Goal: Information Seeking & Learning: Compare options

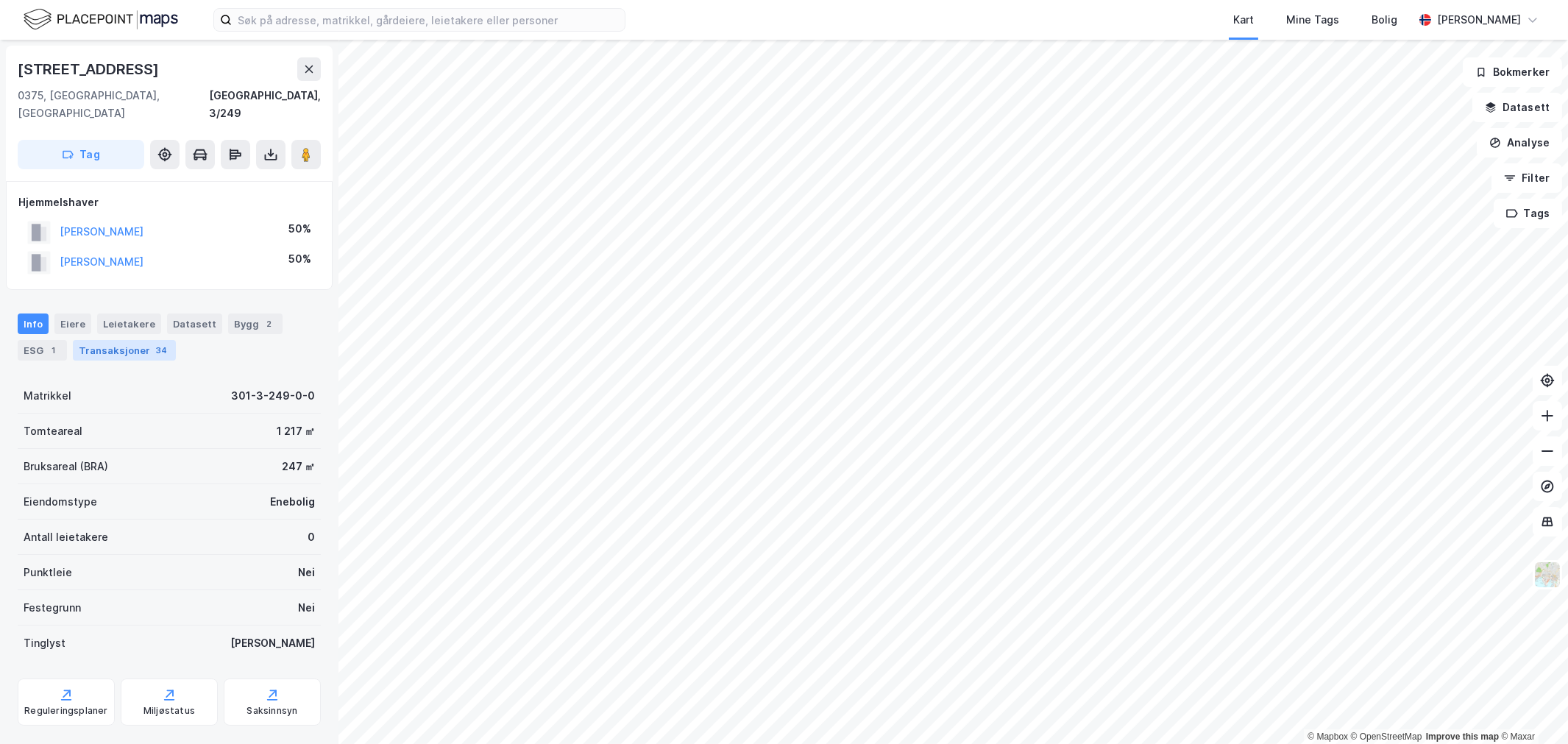
click at [131, 339] on div "Transaksjoner 34" at bounding box center [124, 349] width 103 height 21
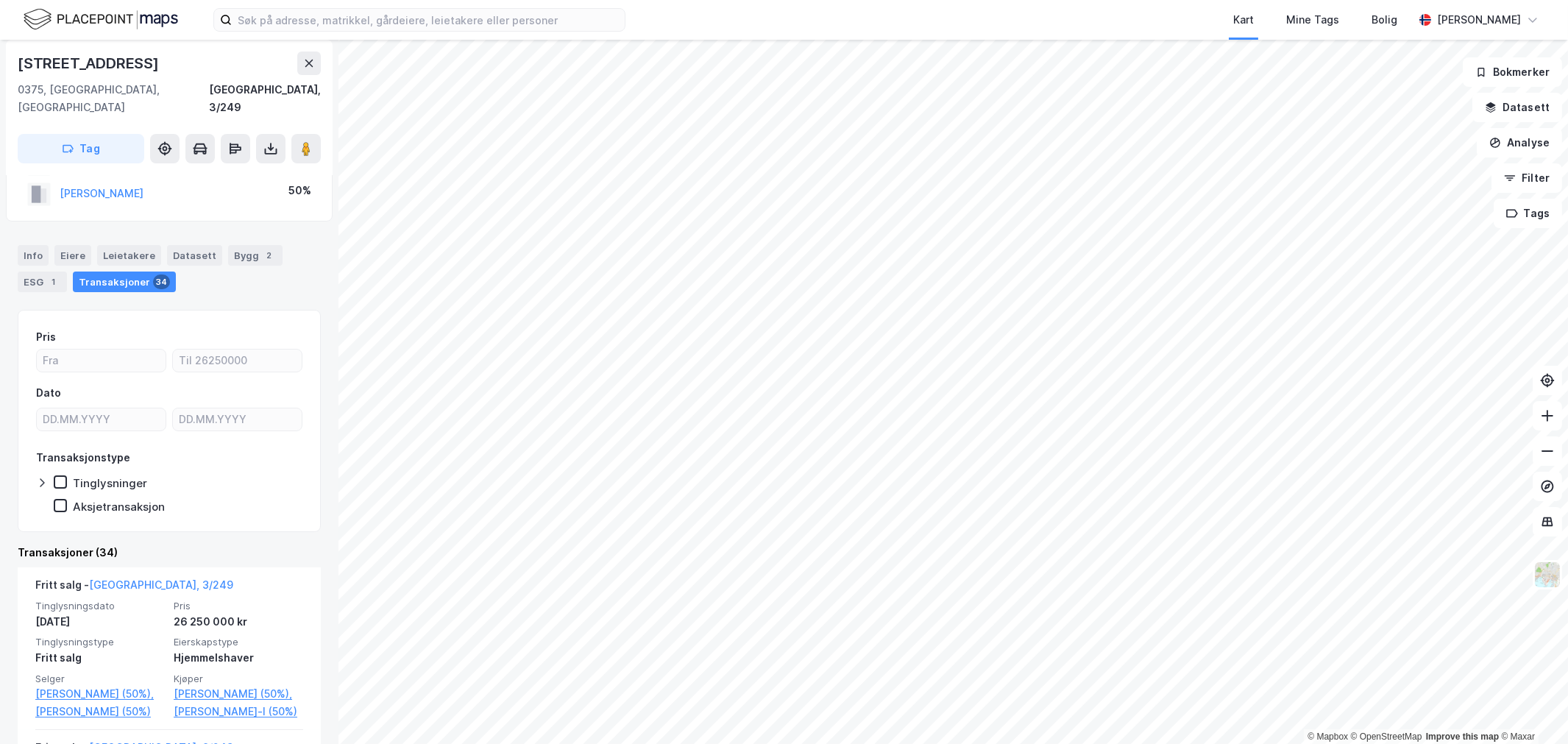
scroll to position [163, 0]
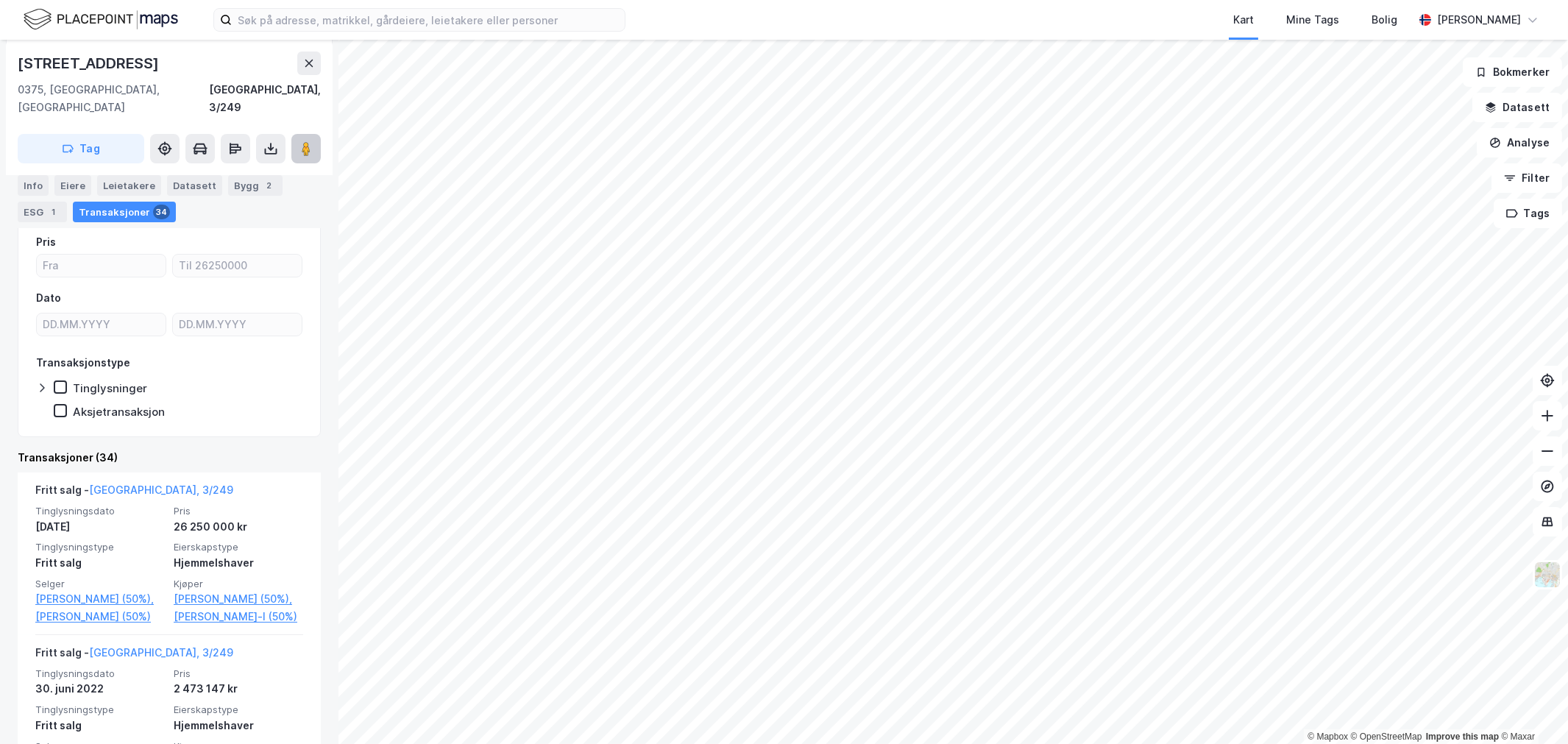
click at [308, 141] on image at bounding box center [306, 148] width 9 height 15
click at [435, 5] on div "Kart Mine Tags Bolig [PERSON_NAME]" at bounding box center [784, 20] width 1568 height 40
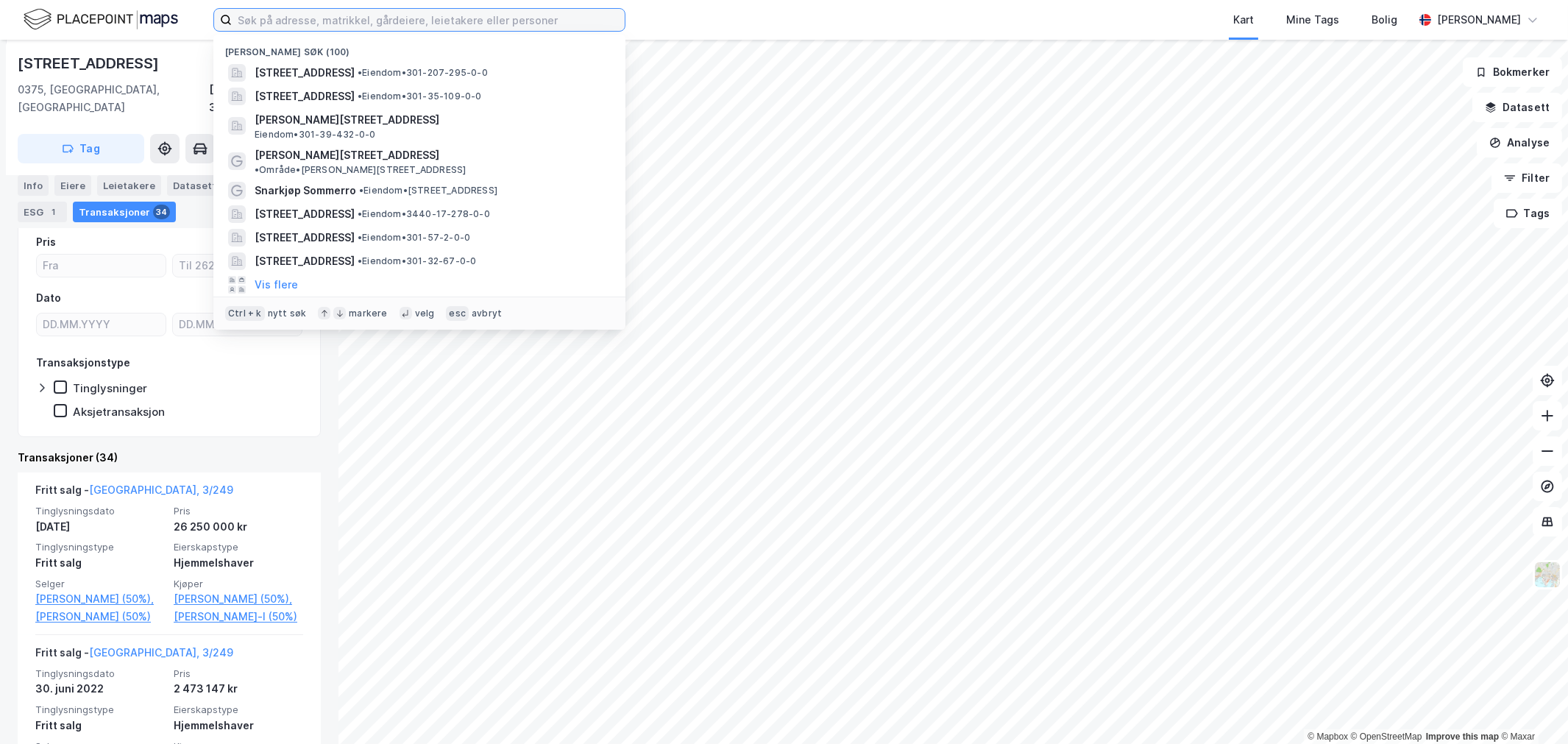
click at [432, 10] on input at bounding box center [428, 20] width 393 height 22
paste input "[GEOGRAPHIC_DATA] AS"
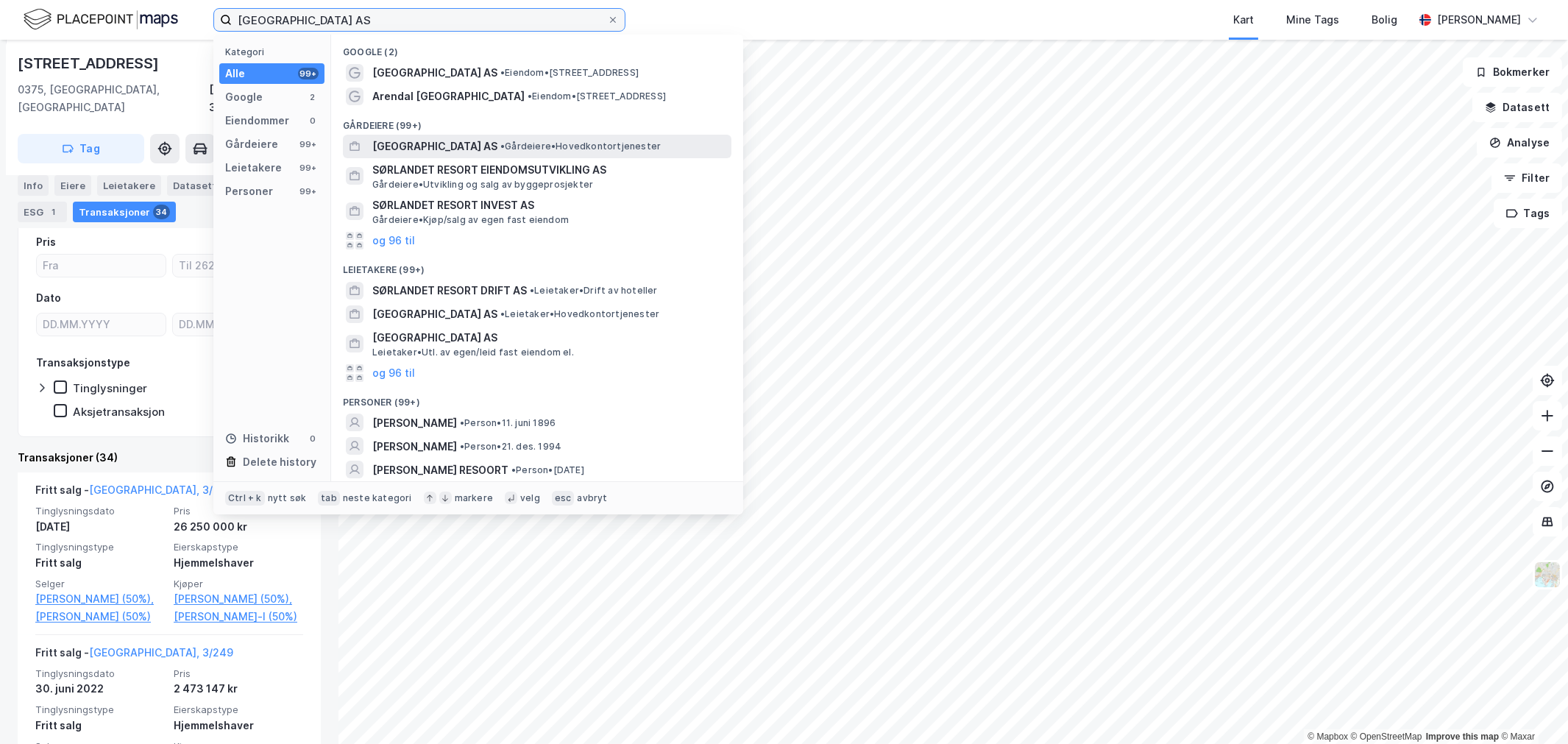
type input "[GEOGRAPHIC_DATA] AS"
click at [427, 148] on span "[GEOGRAPHIC_DATA] AS" at bounding box center [435, 146] width 125 height 18
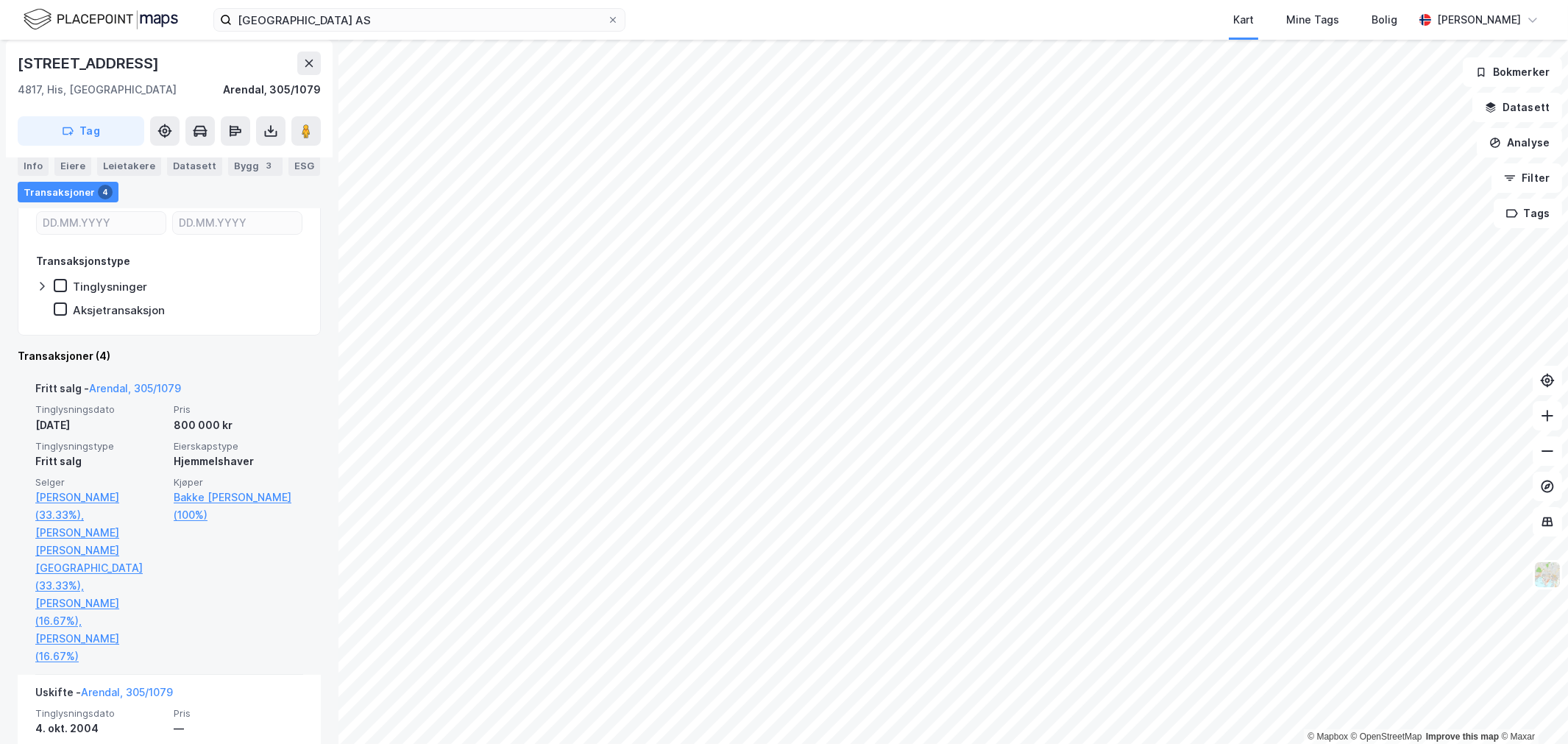
scroll to position [327, 0]
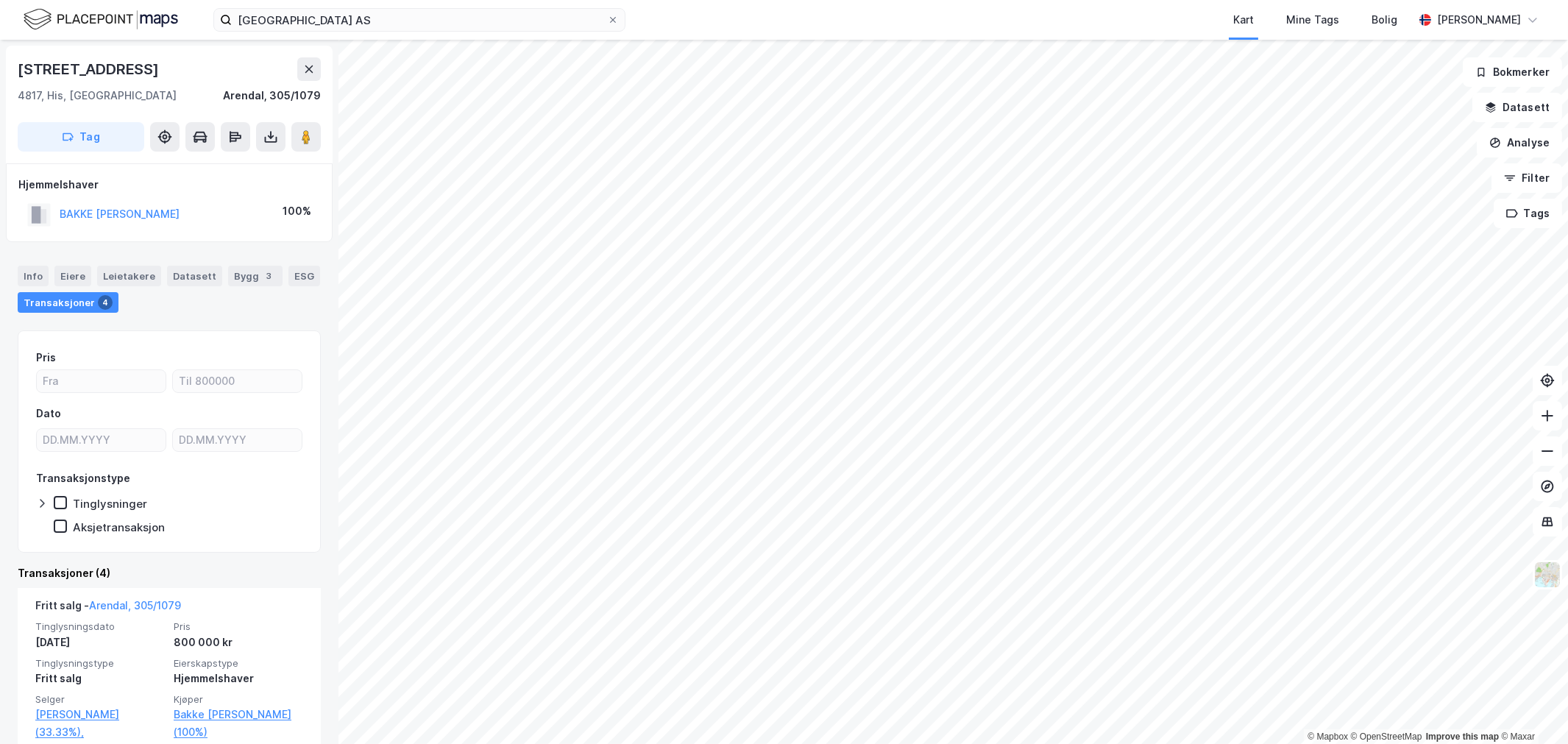
drag, startPoint x: 135, startPoint y: 211, endPoint x: 42, endPoint y: 245, distance: 99.0
click at [42, 245] on div "[STREET_ADDRESS], Agder Arendal, 305/1079 Tag Hjemmelshaver BAKKE [PERSON_NAME]…" at bounding box center [169, 392] width 339 height 704
click at [0, 0] on button "BAKKE [PERSON_NAME]" at bounding box center [0, 0] width 0 height 0
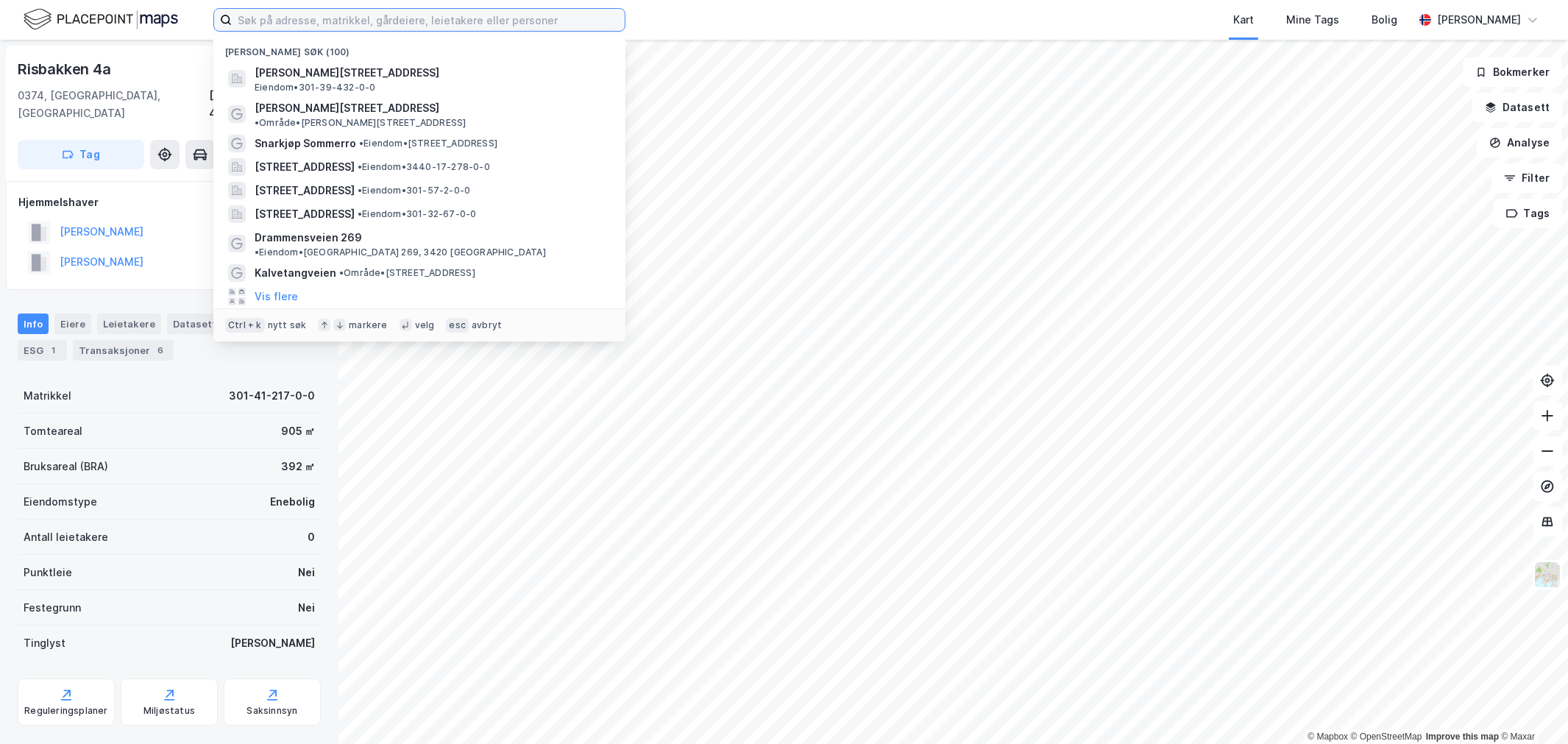
paste input "Faunveien 15, 0781 Oslo"
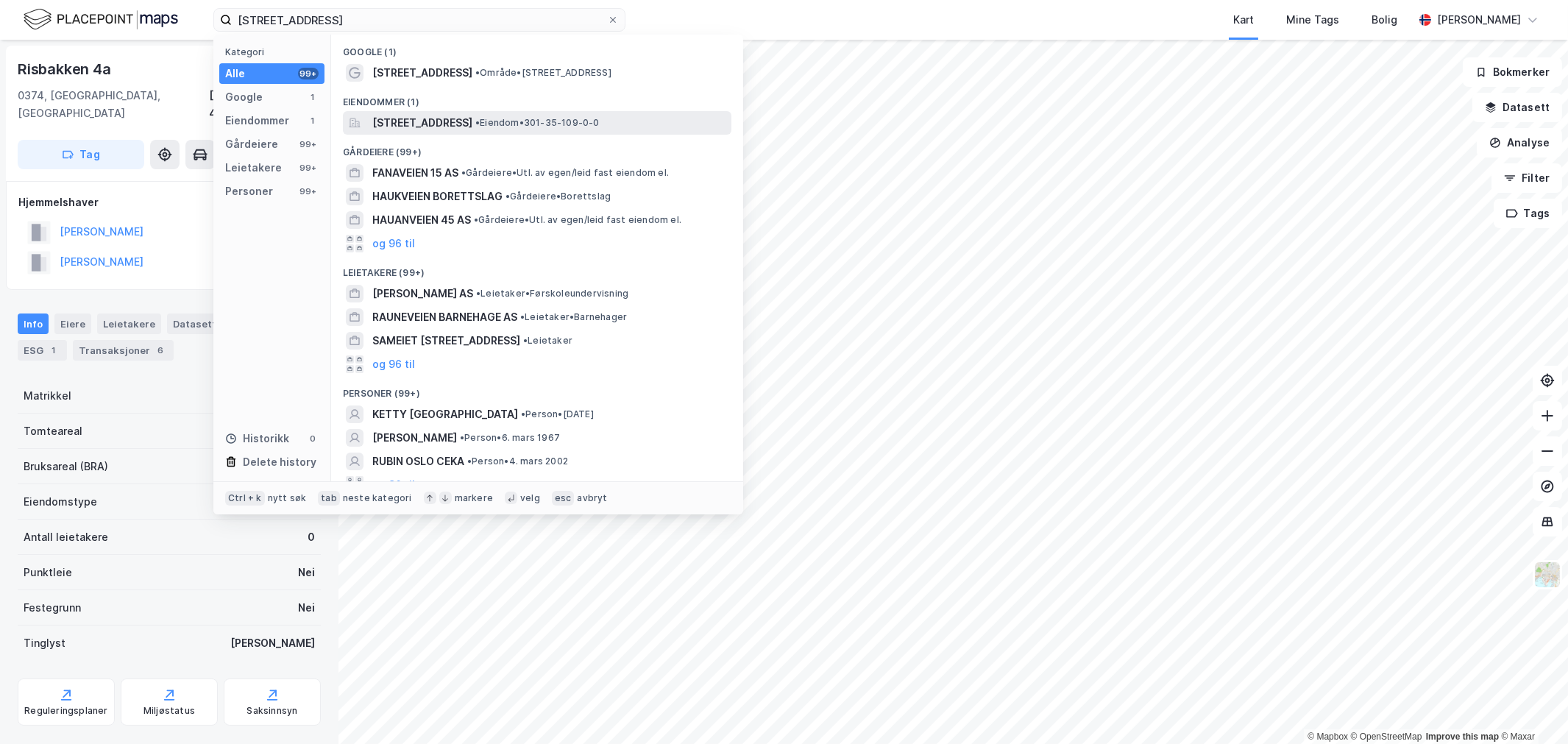
click at [421, 114] on span "[STREET_ADDRESS]" at bounding box center [422, 123] width 100 height 18
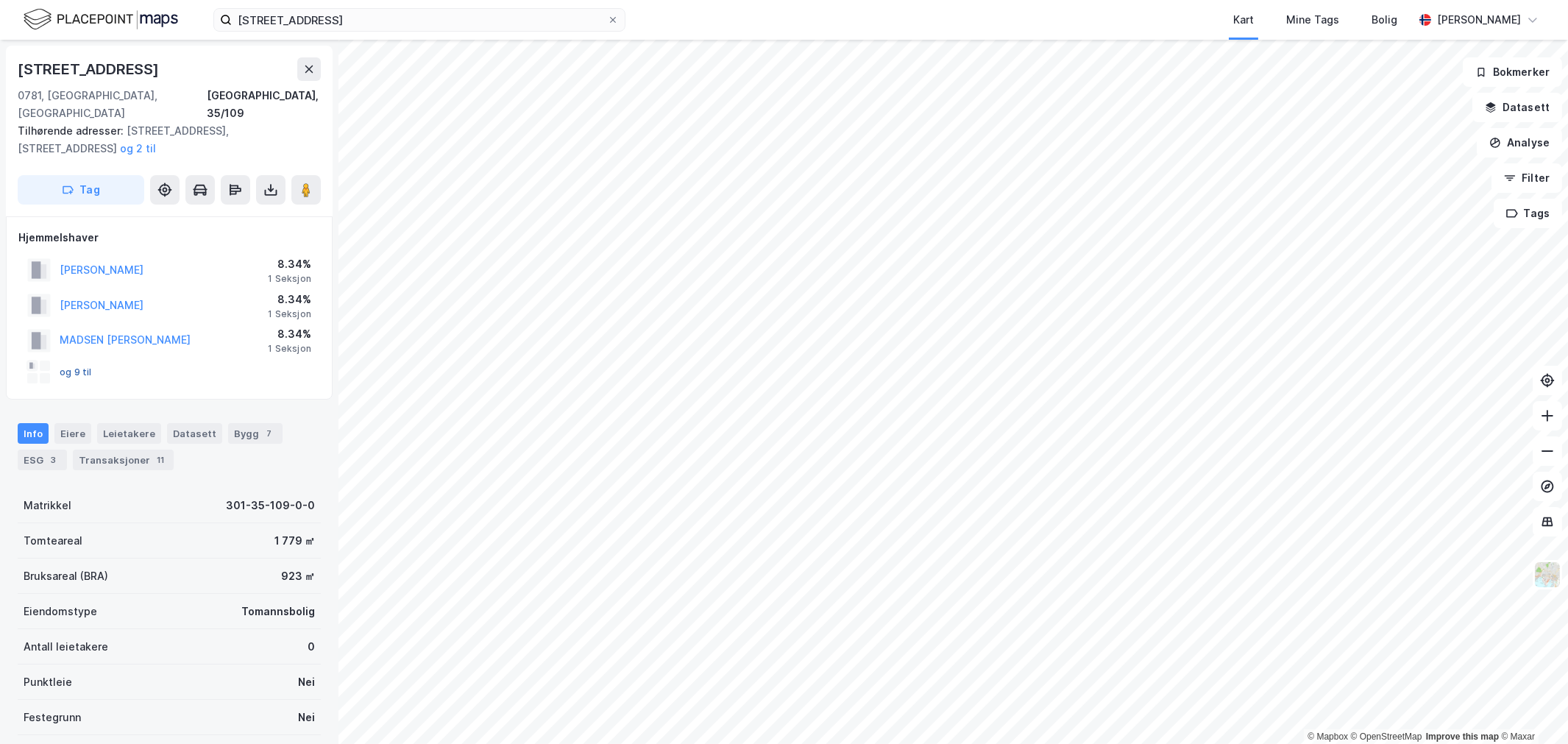
click at [0, 0] on button "og 9 til" at bounding box center [0, 0] width 0 height 0
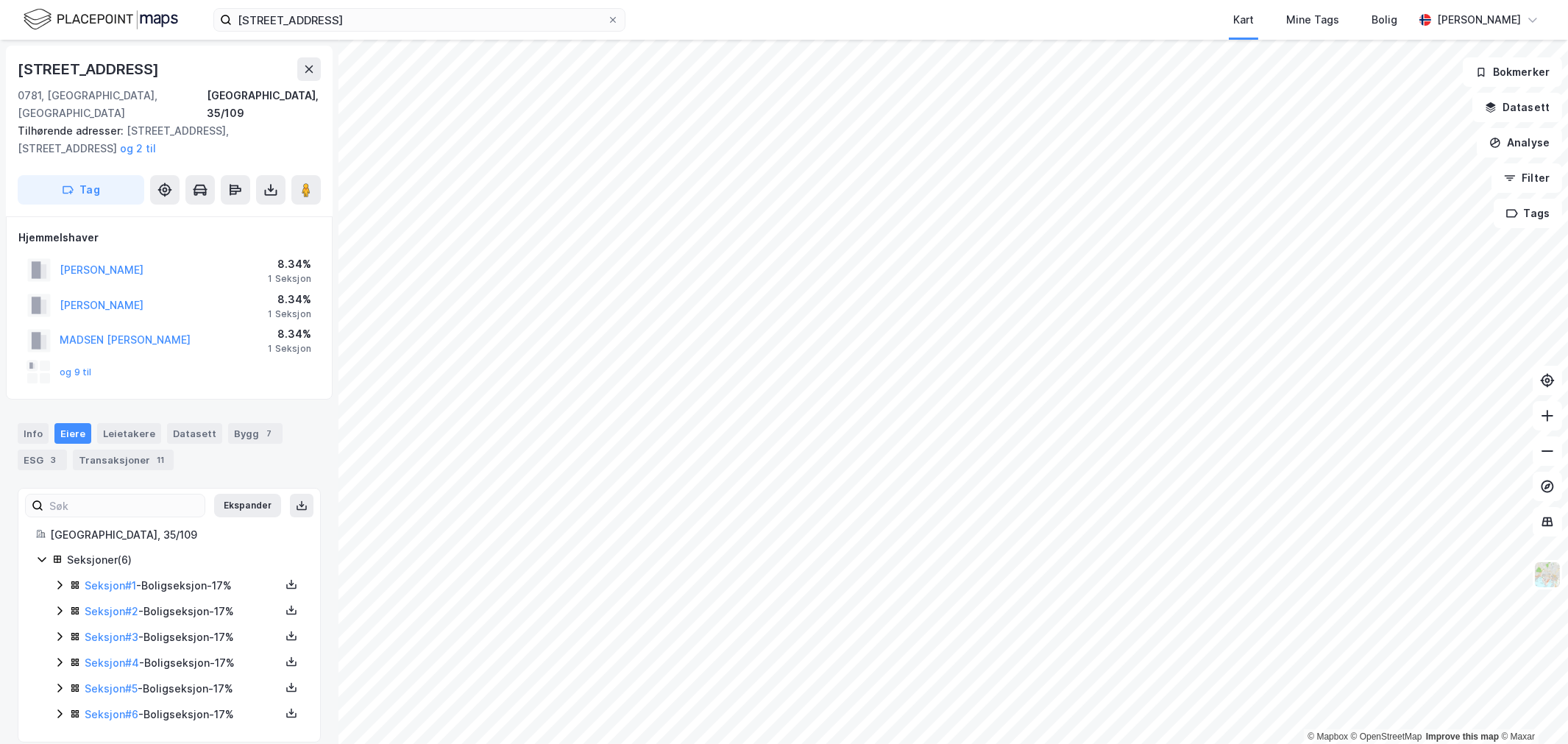
click at [60, 581] on icon at bounding box center [59, 585] width 4 height 9
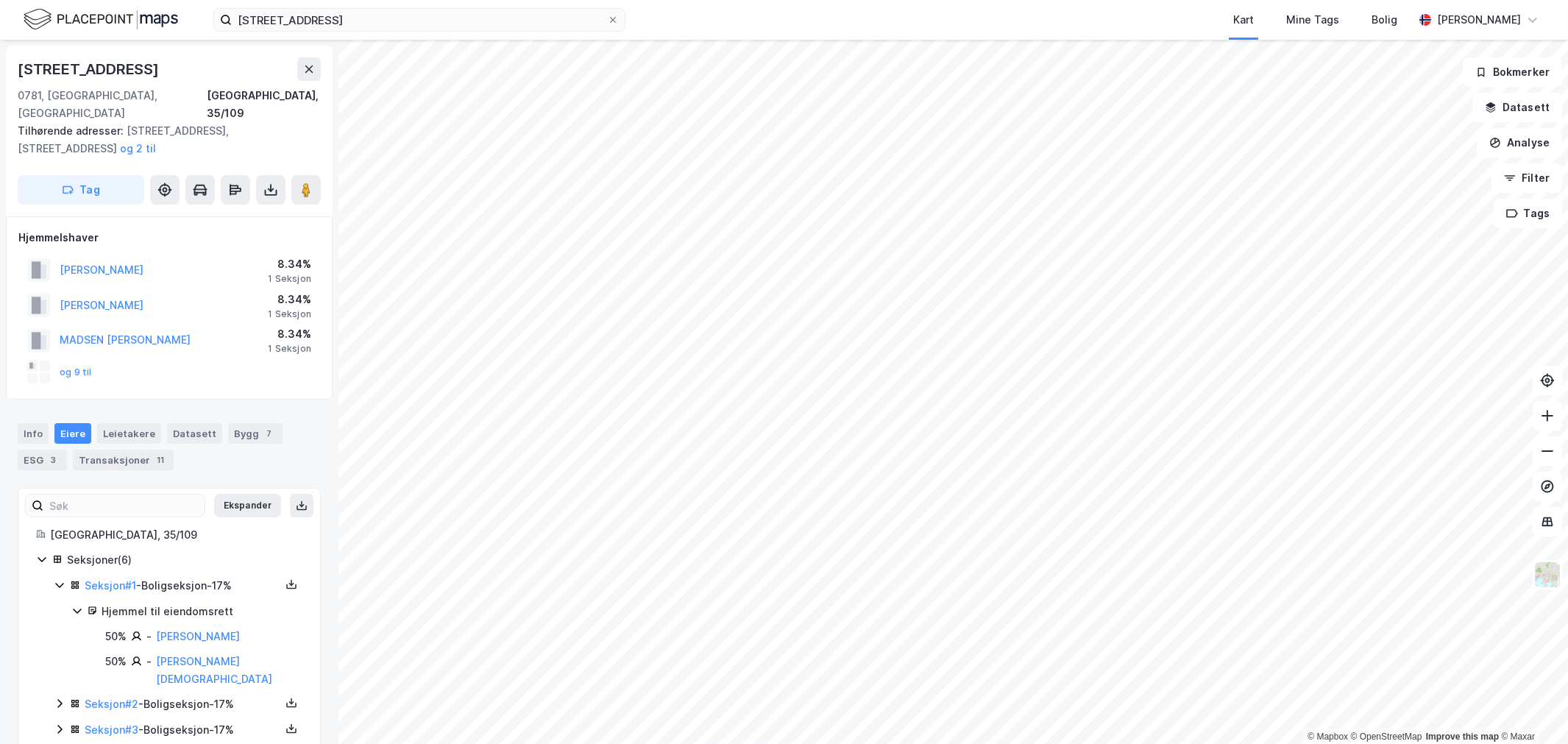
scroll to position [75, 0]
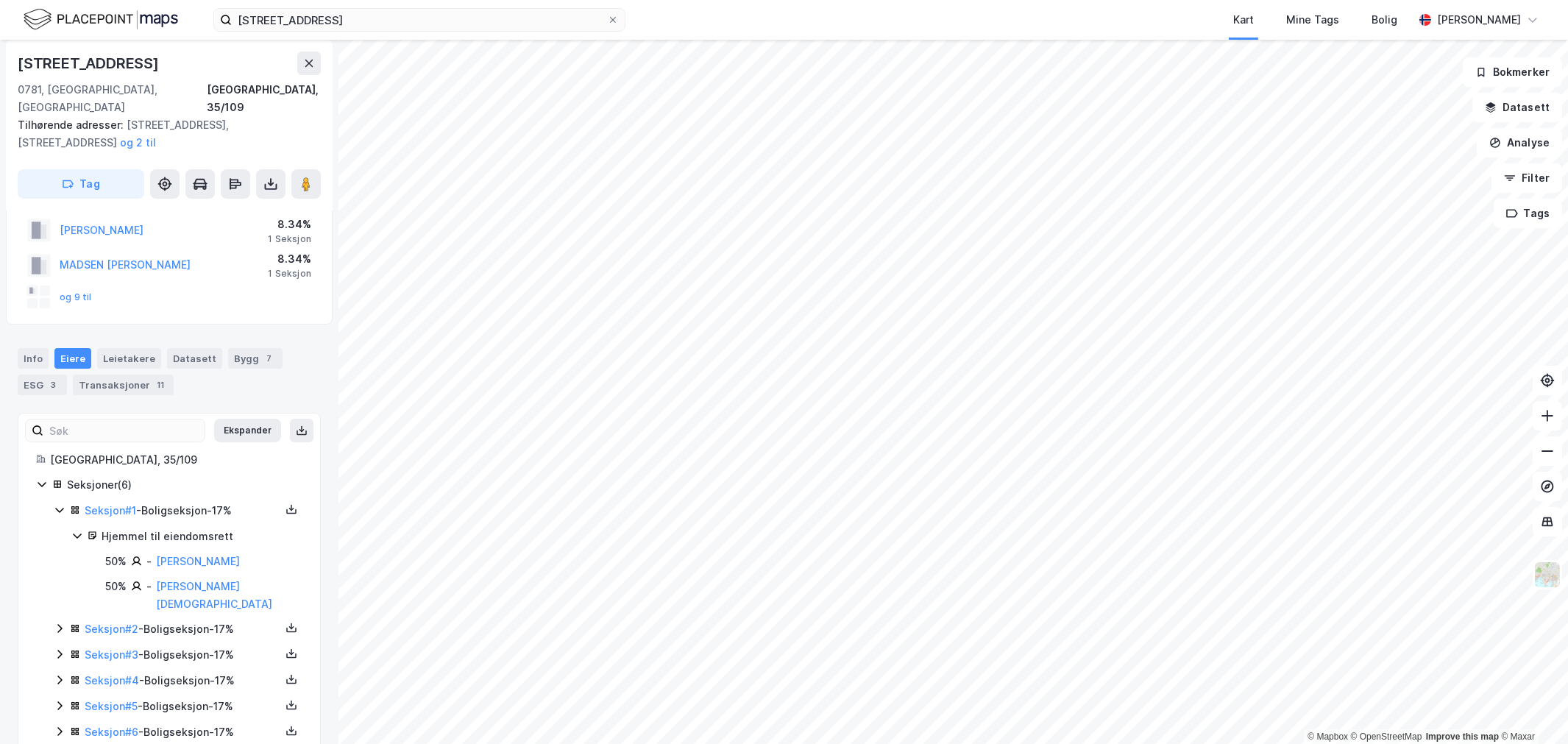
click at [64, 622] on icon at bounding box center [59, 628] width 12 height 12
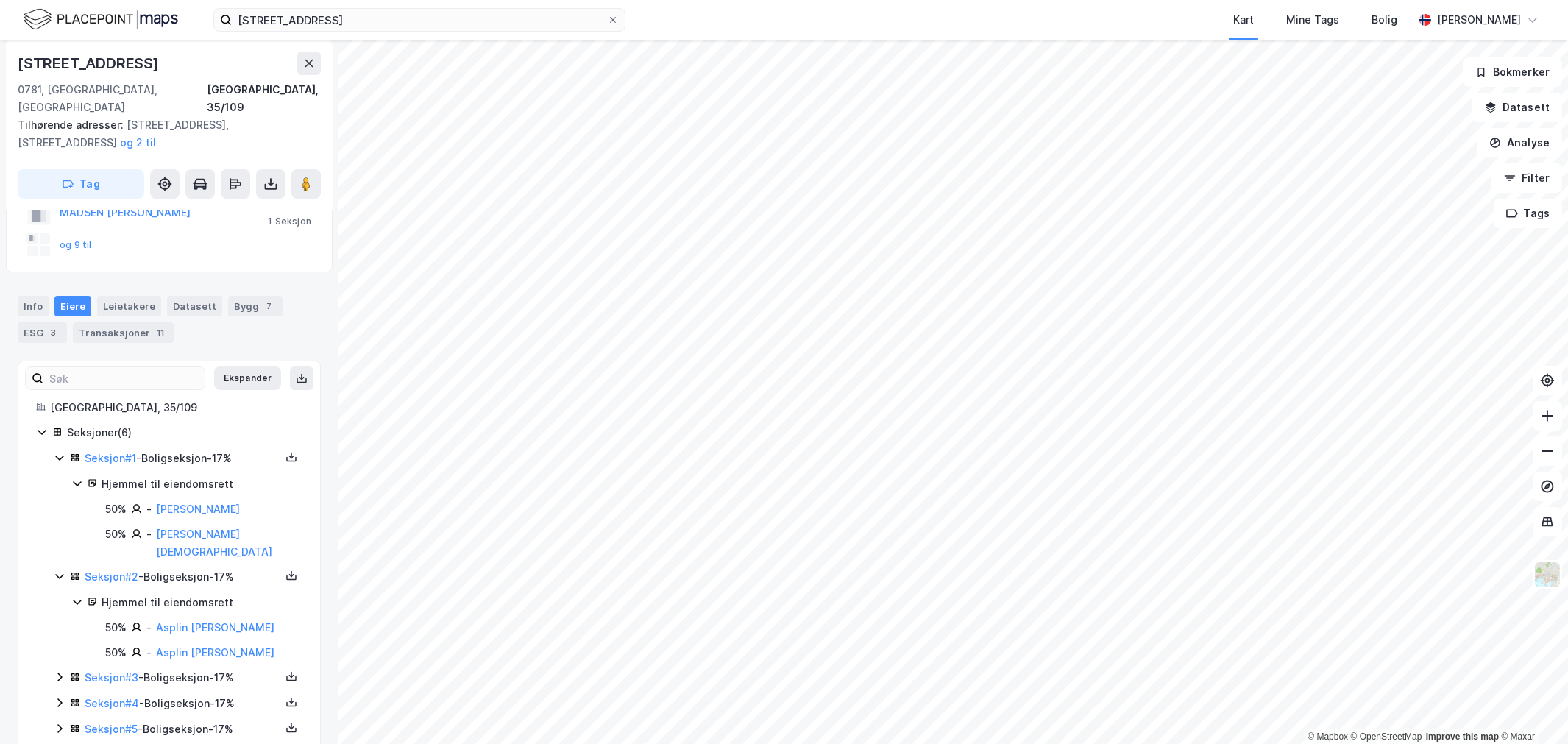
scroll to position [150, 0]
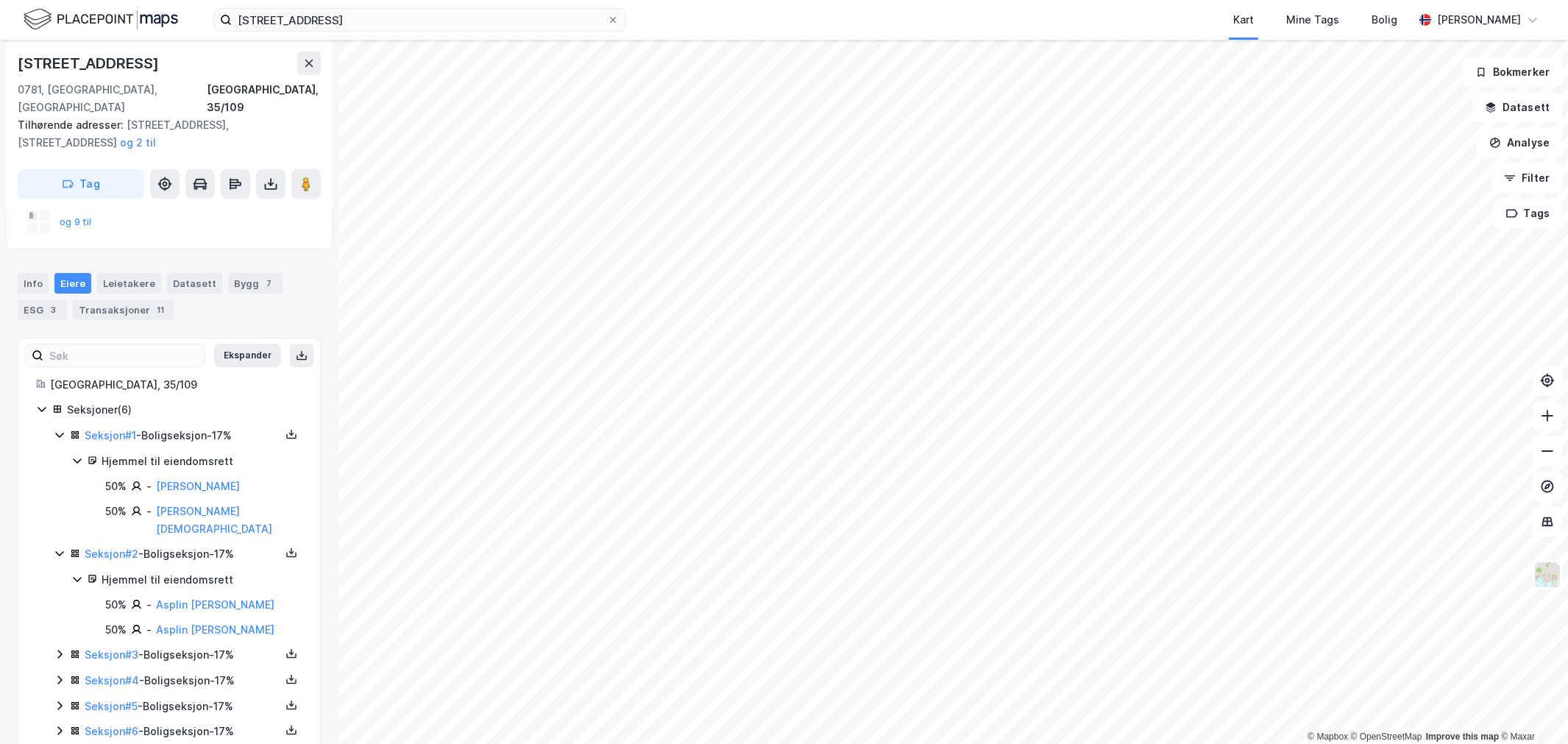
click at [58, 648] on icon at bounding box center [59, 654] width 12 height 12
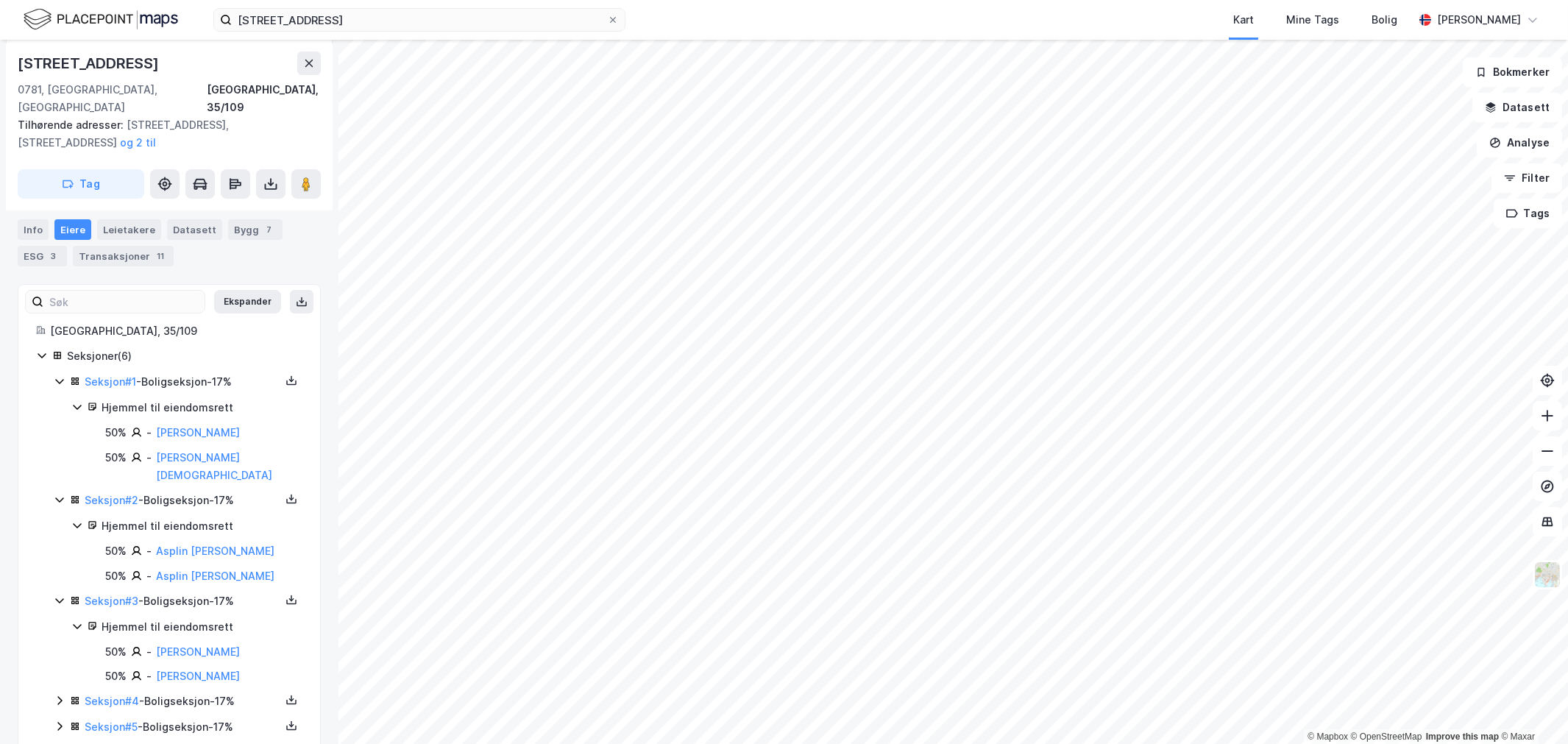
scroll to position [225, 0]
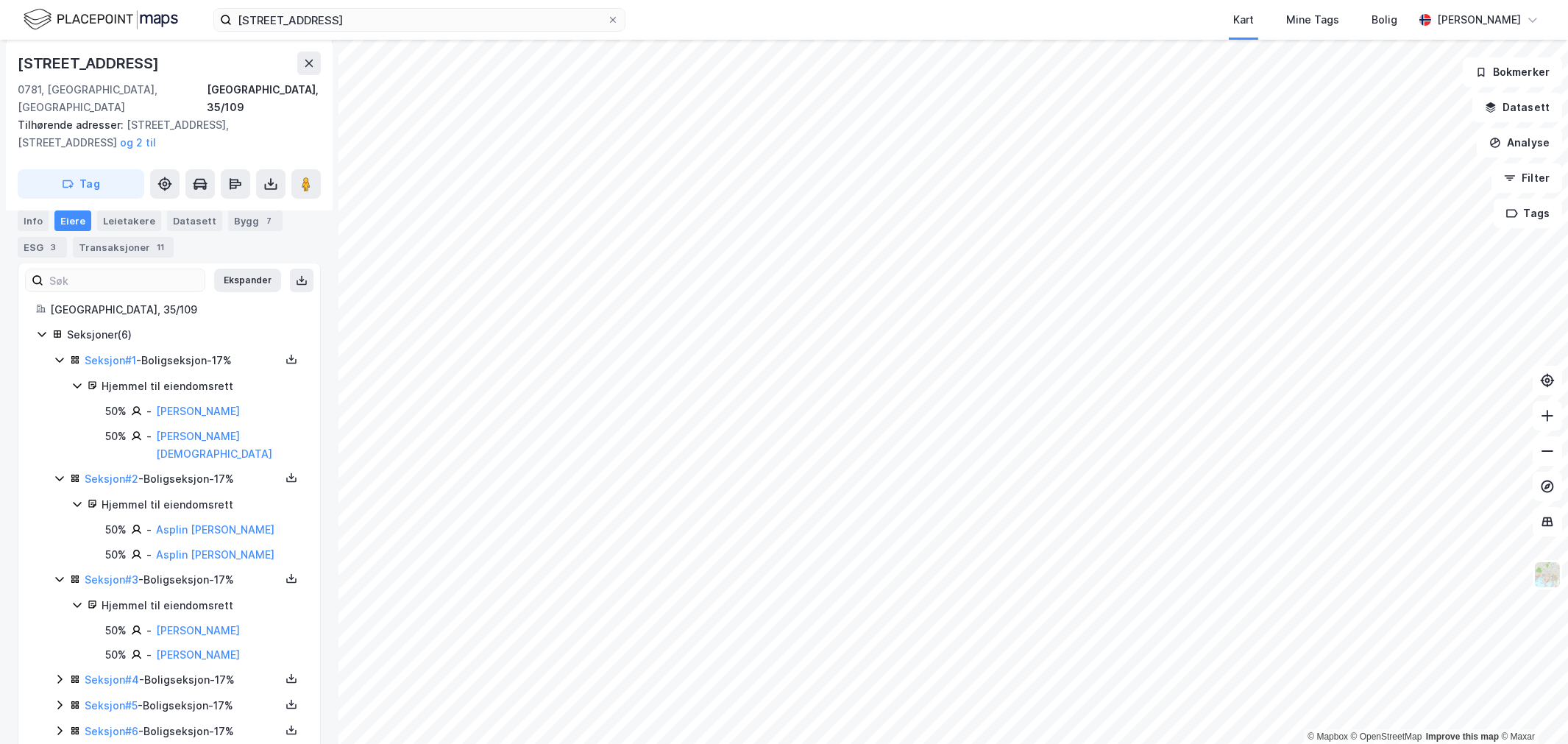
click at [58, 634] on div "Seksjon # 1 - Boligseksjon - 17% Hjemmel til eiendomsrett 50% - Haraldson Kathi…" at bounding box center [178, 546] width 249 height 390
click at [58, 673] on icon at bounding box center [59, 679] width 12 height 12
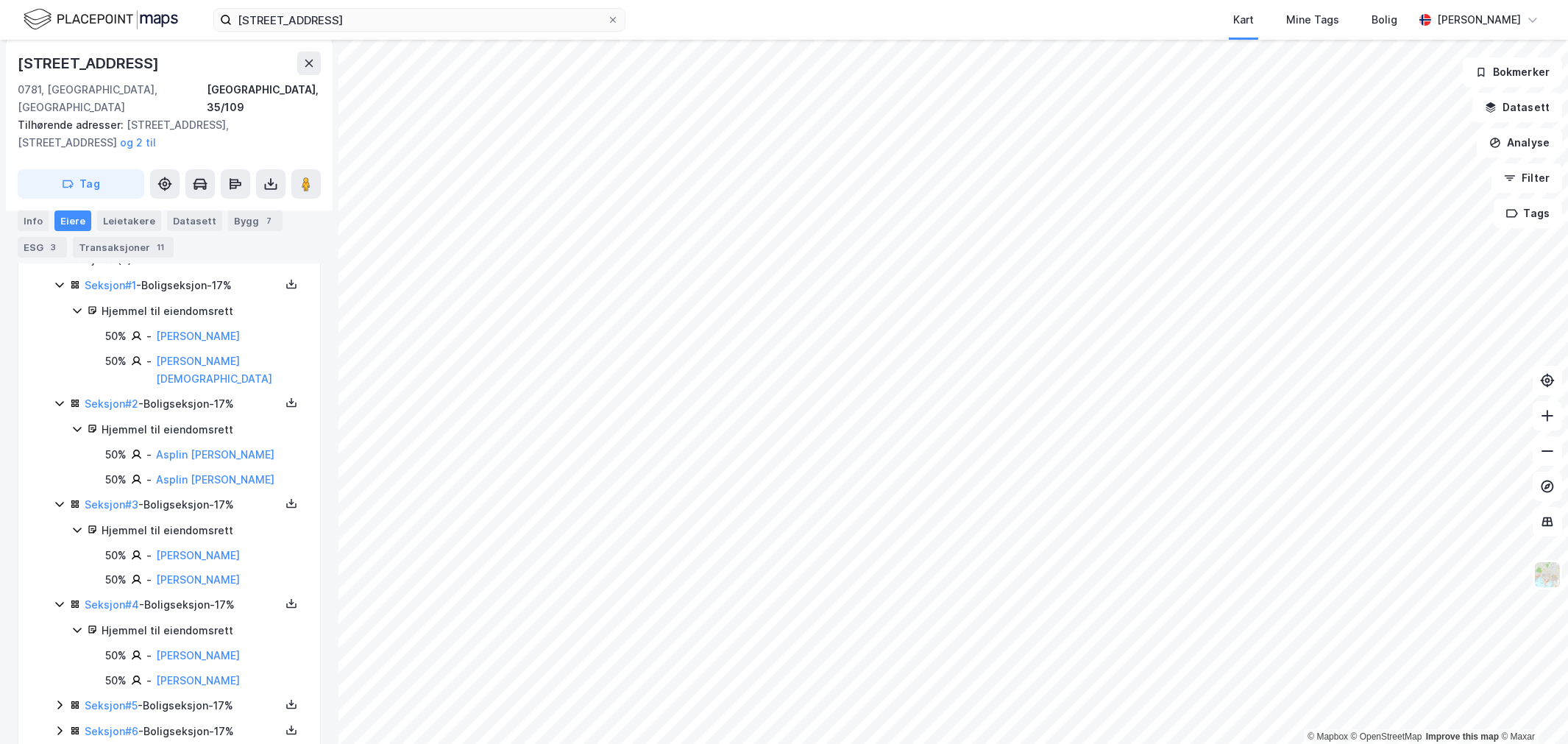
click at [59, 699] on icon at bounding box center [59, 705] width 12 height 12
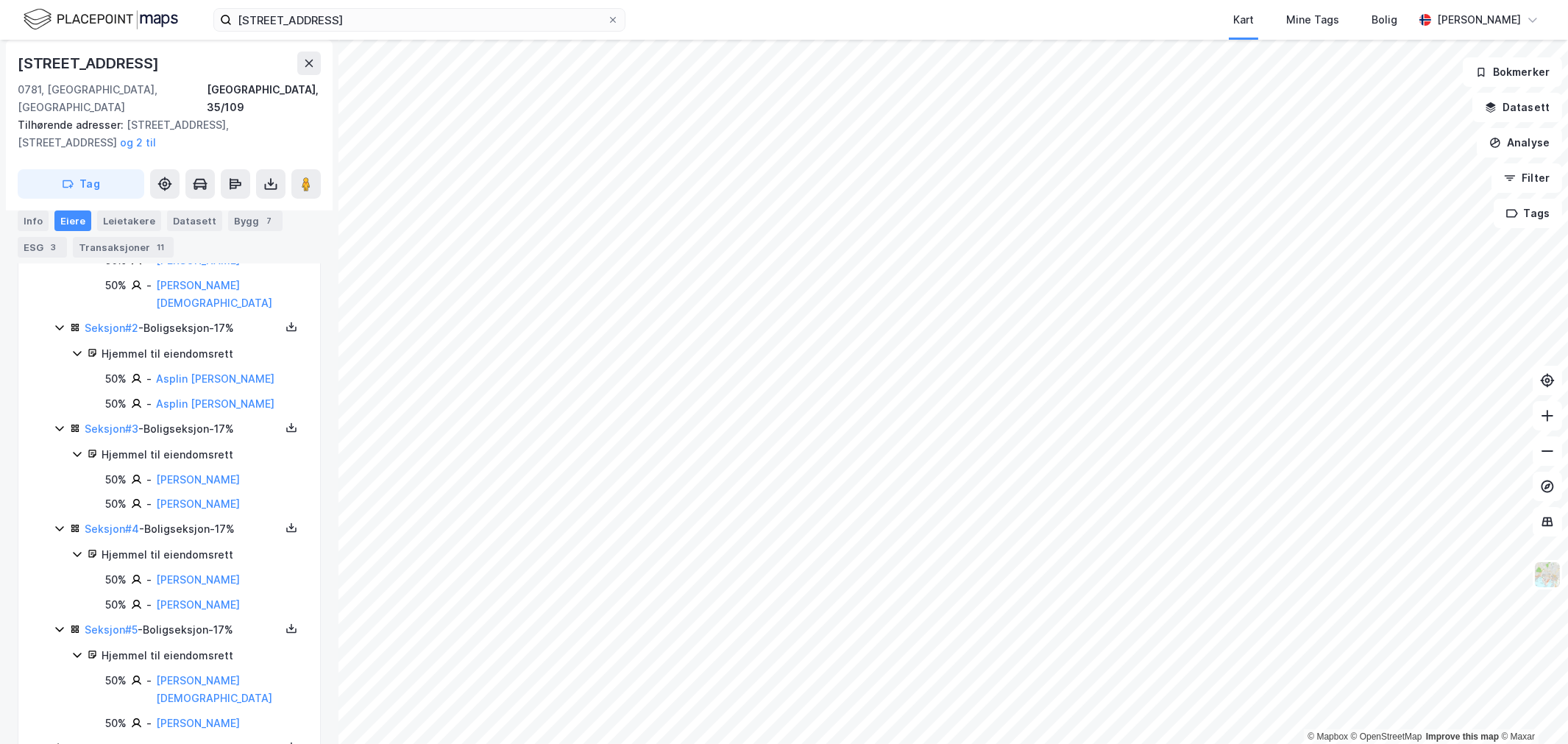
click at [56, 741] on icon at bounding box center [59, 747] width 12 height 12
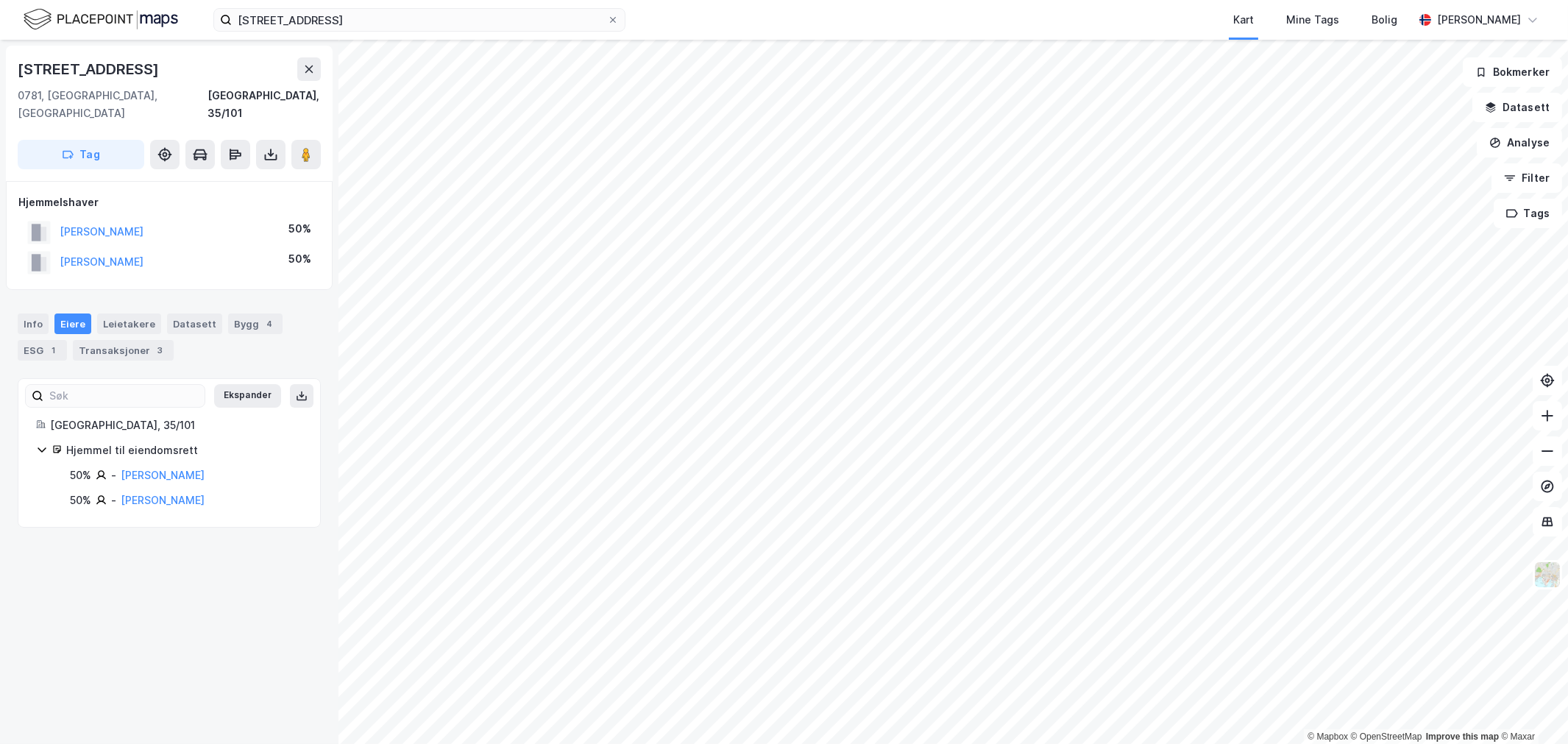
drag, startPoint x: 243, startPoint y: 246, endPoint x: 59, endPoint y: 244, distance: 184.0
click at [59, 247] on div "VIGSNÆS DIDRIK JOHANNES 50%" at bounding box center [169, 262] width 302 height 30
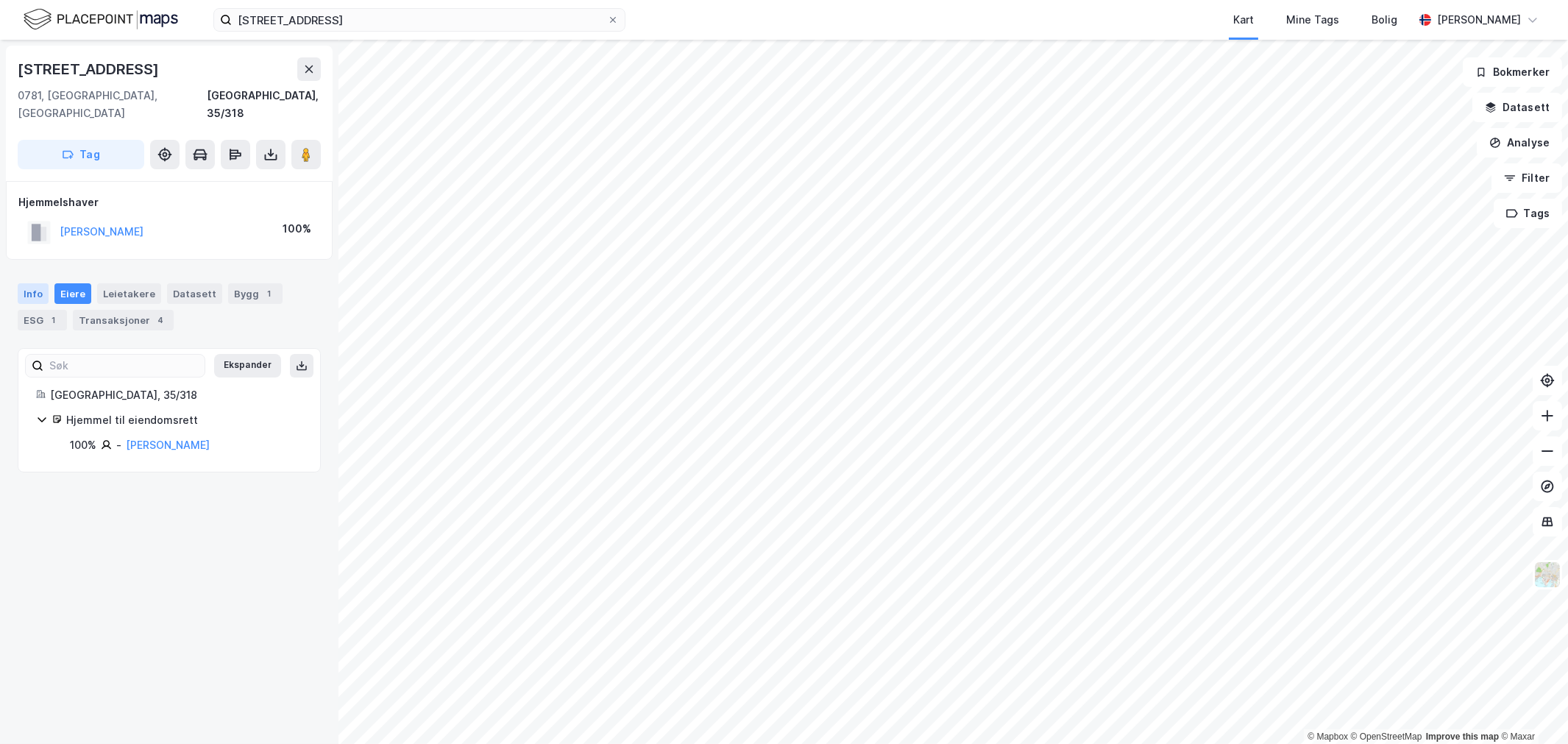
click at [34, 284] on div "Info" at bounding box center [33, 294] width 31 height 21
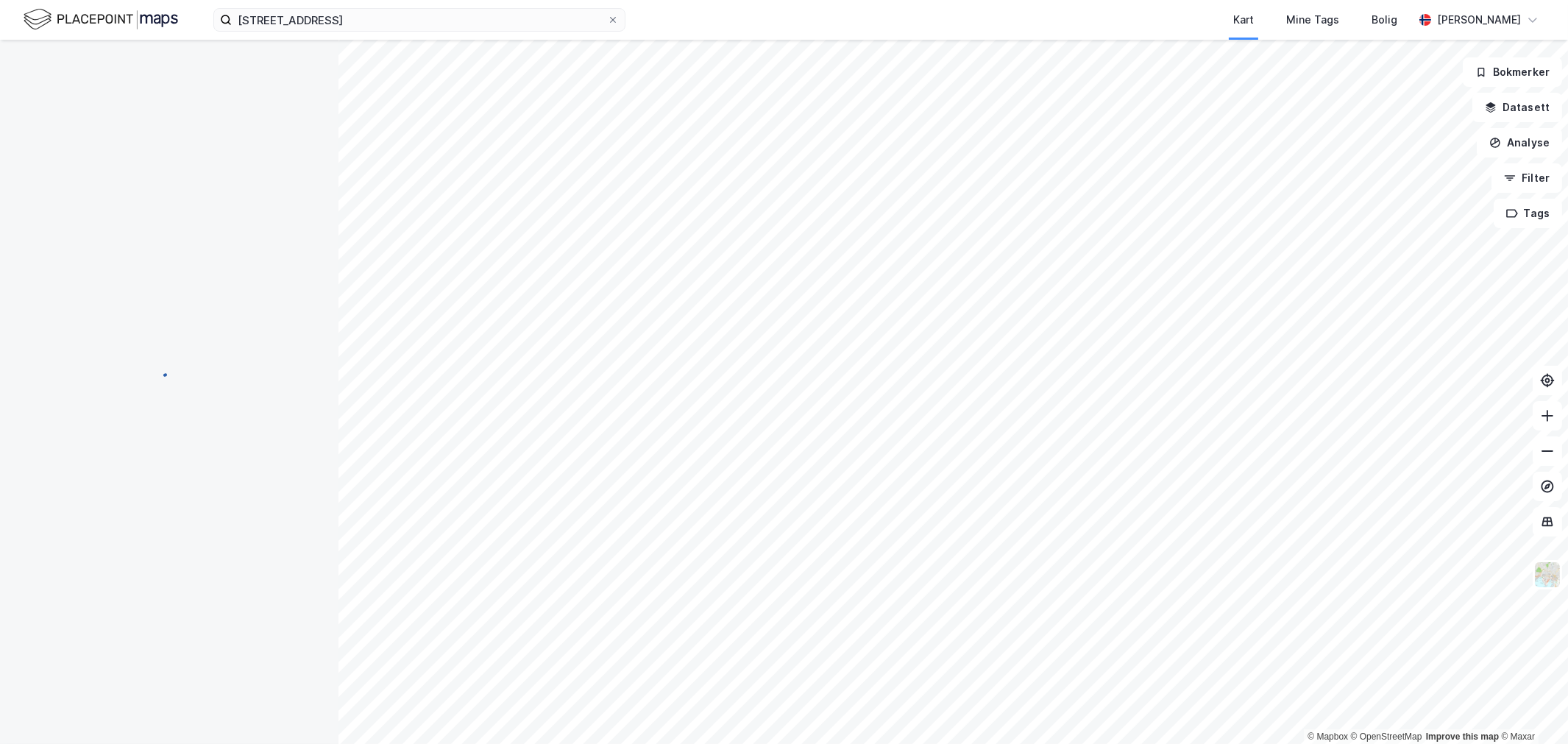
scroll to position [71, 0]
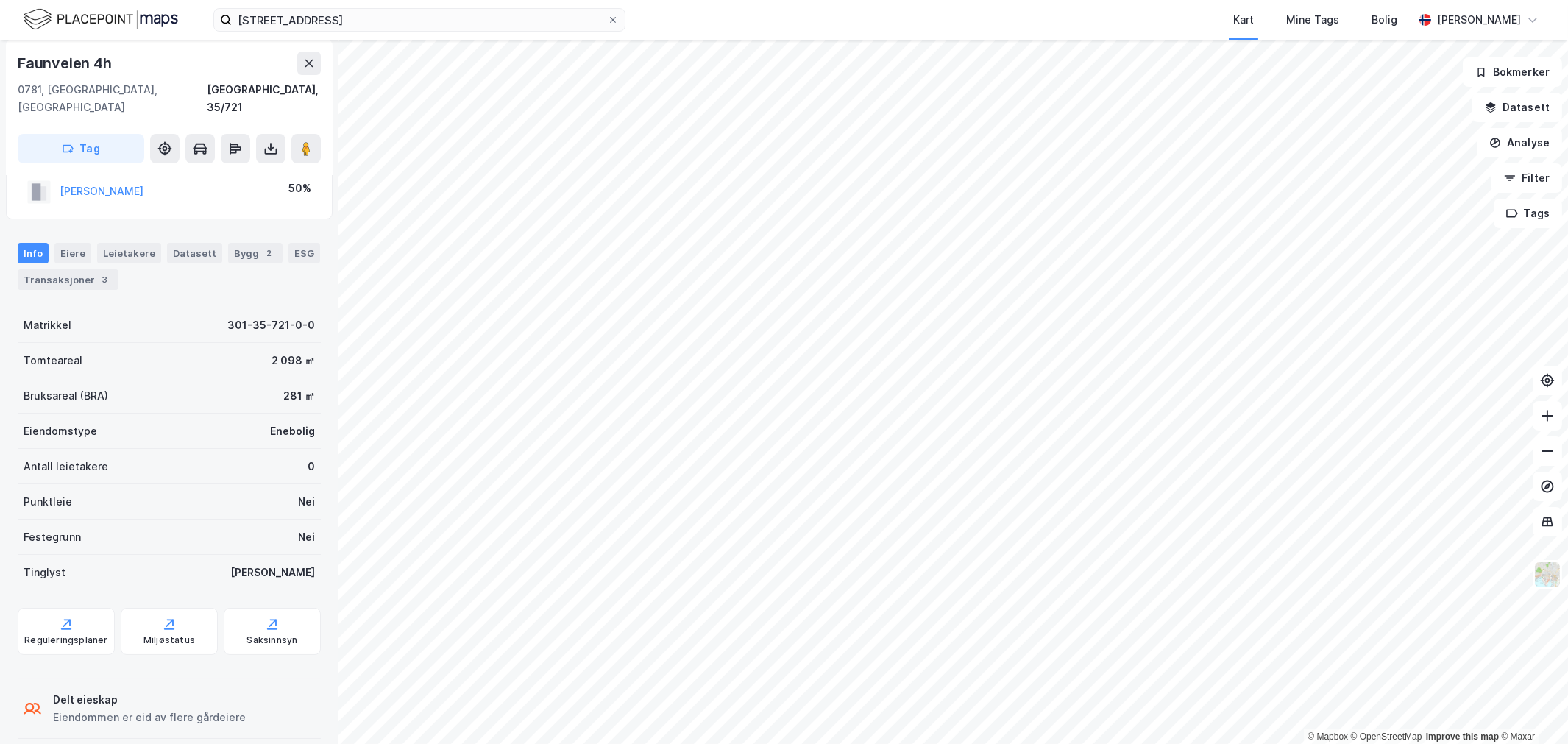
scroll to position [71, 0]
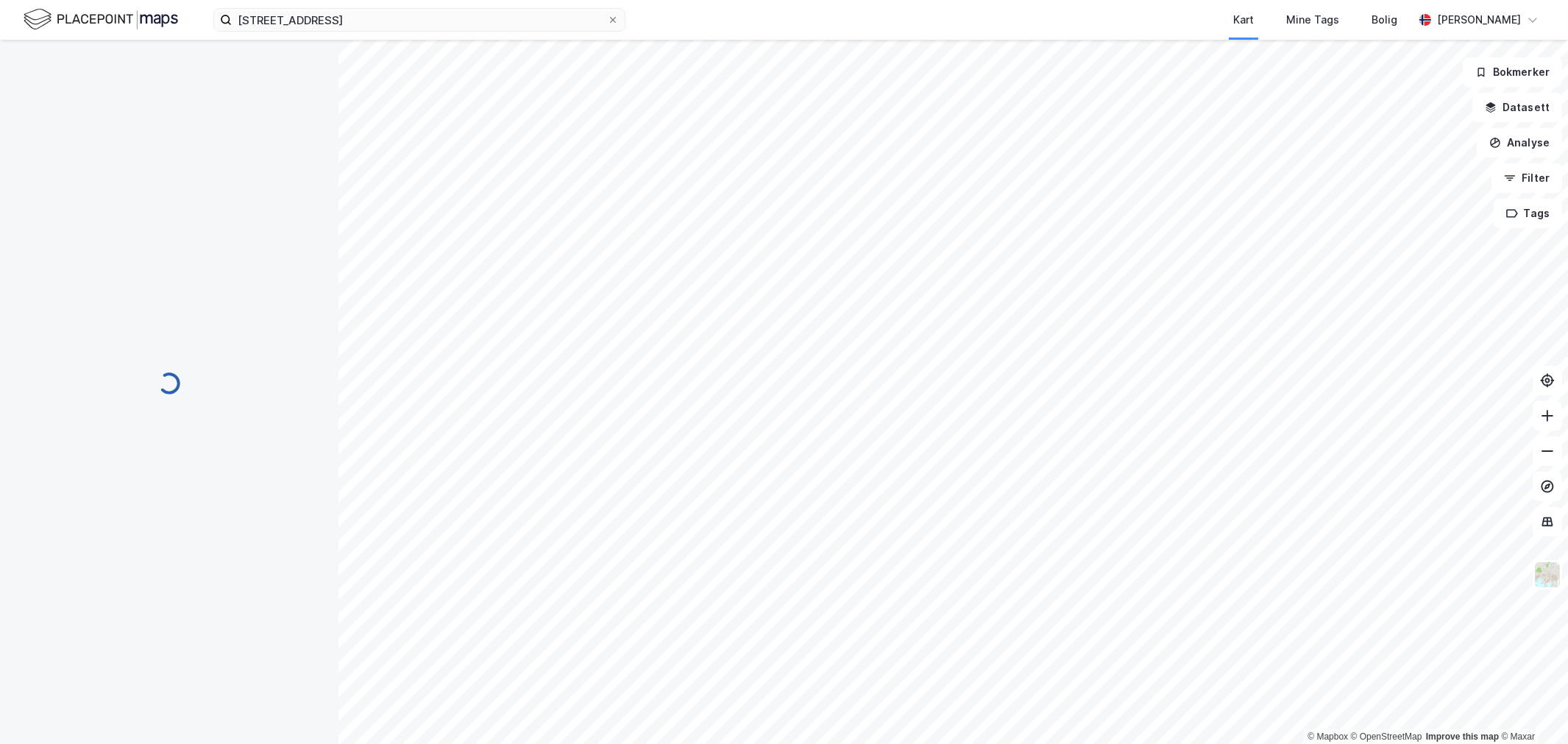
scroll to position [71, 0]
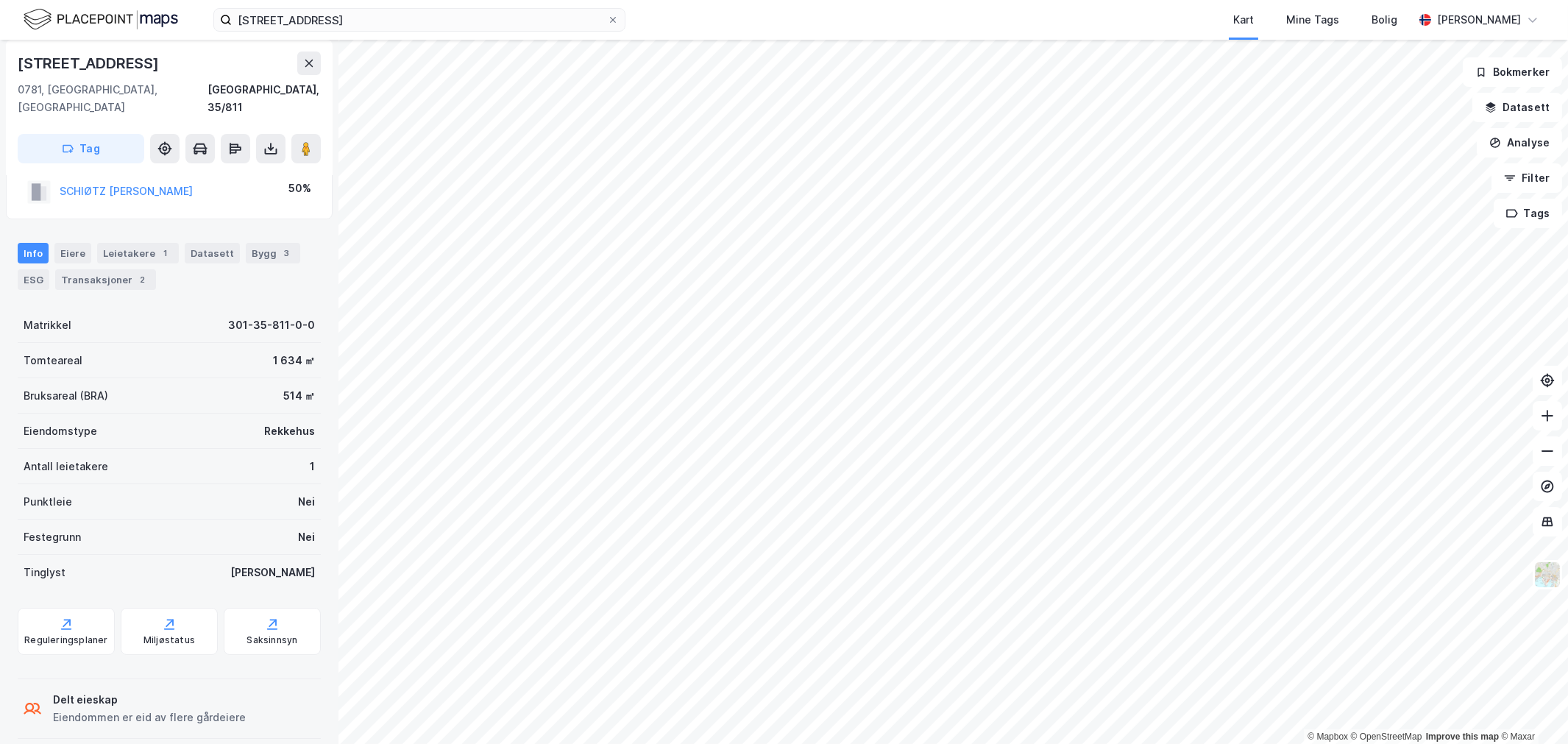
scroll to position [71, 0]
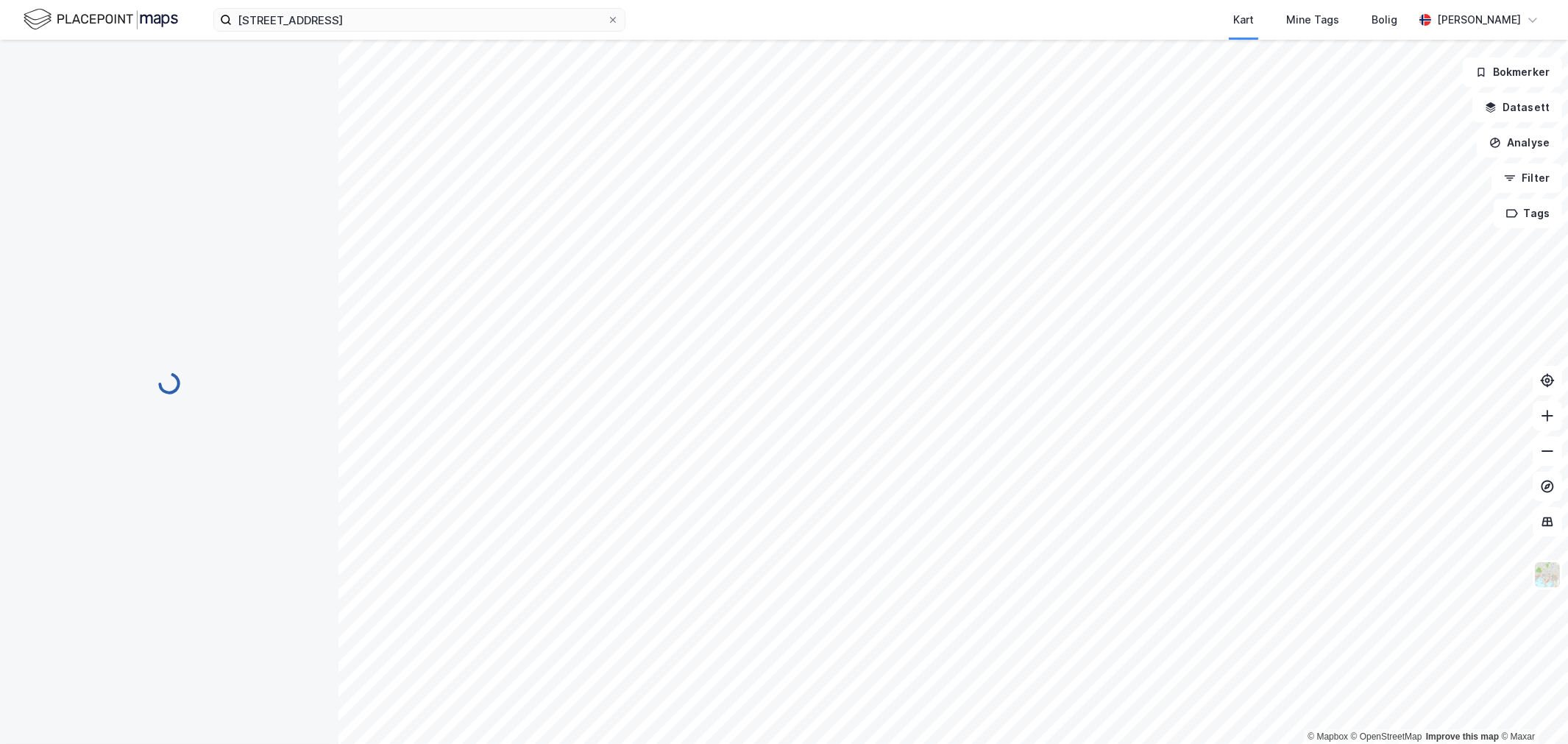
scroll to position [2, 0]
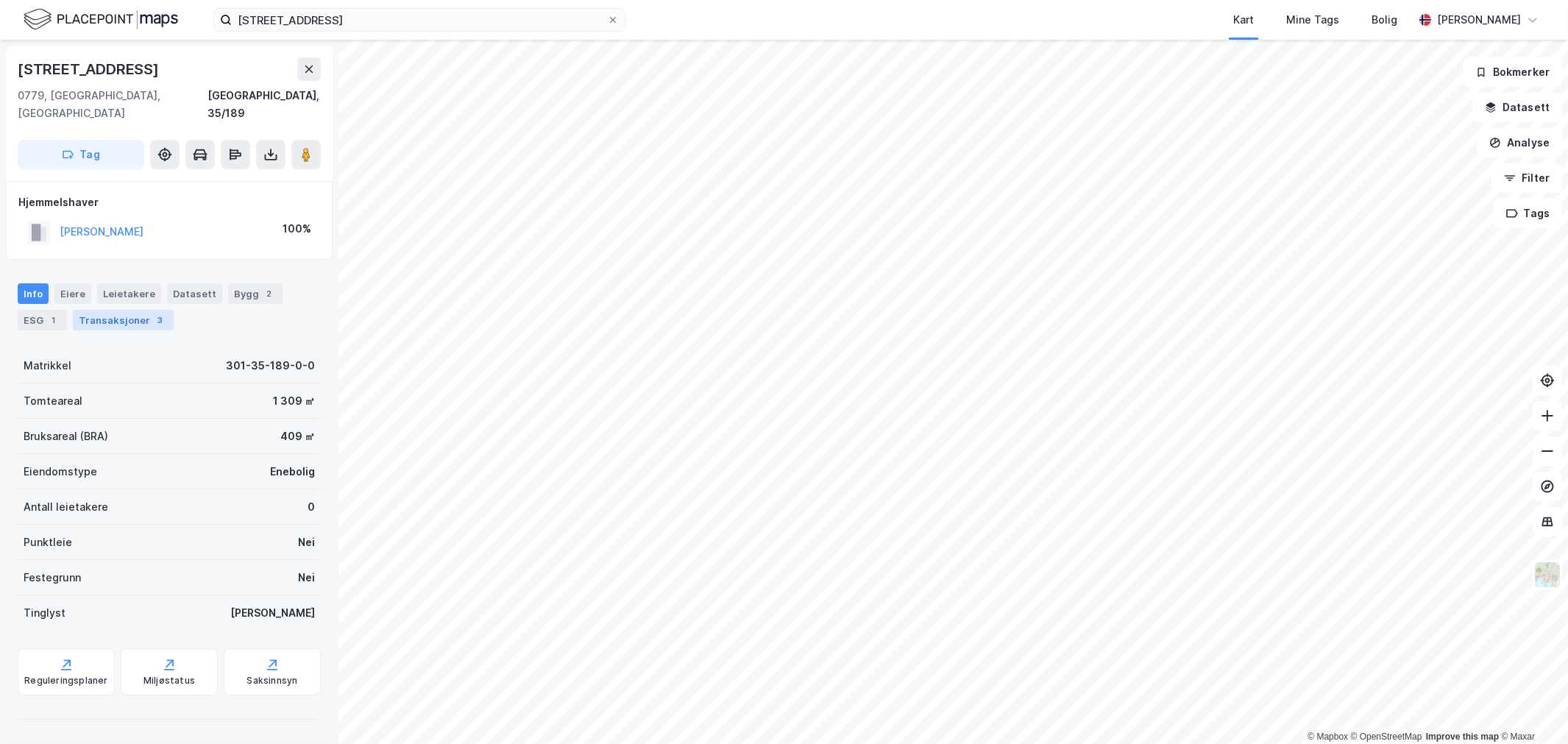
click at [149, 309] on div "Transaksjoner 3" at bounding box center [123, 319] width 101 height 21
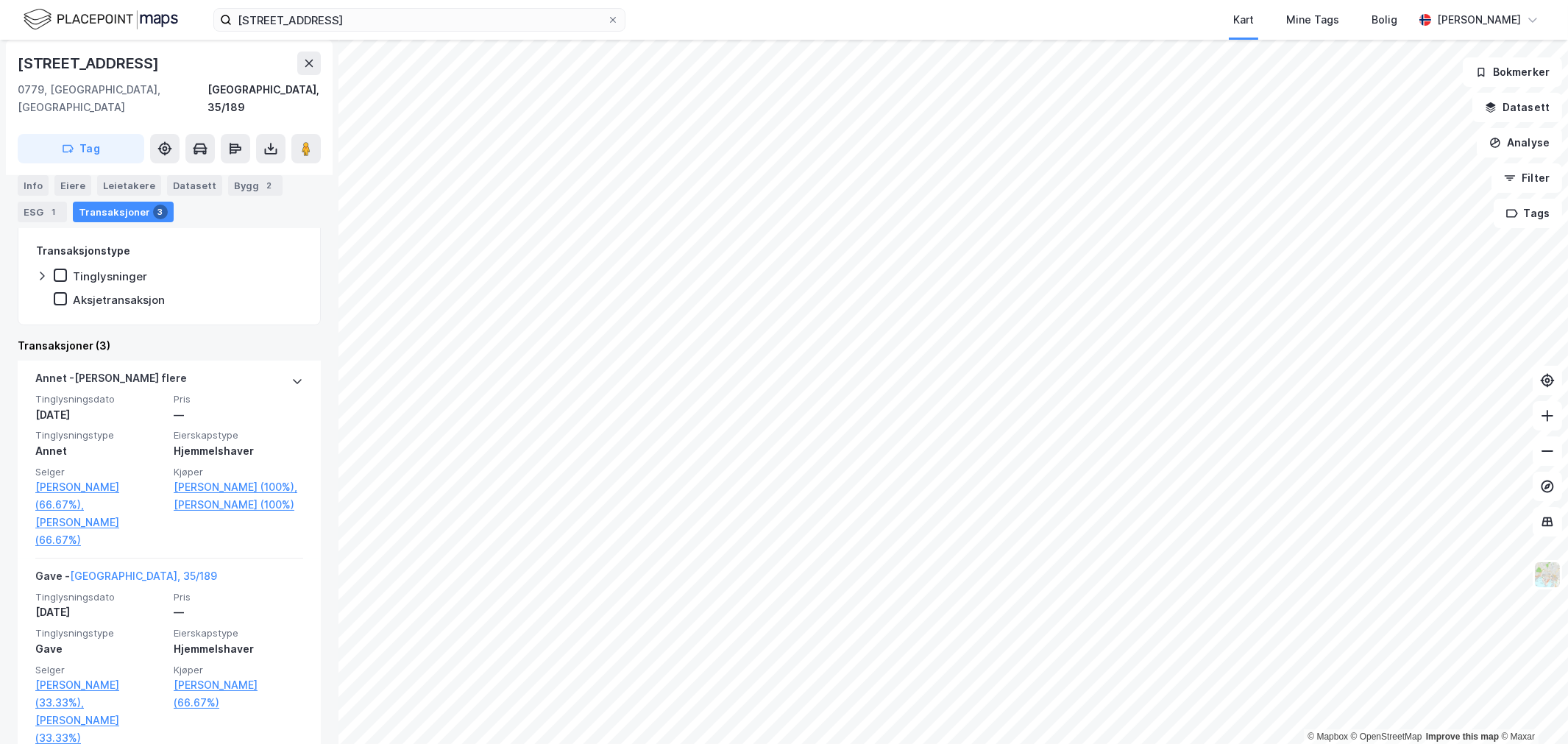
scroll to position [327, 0]
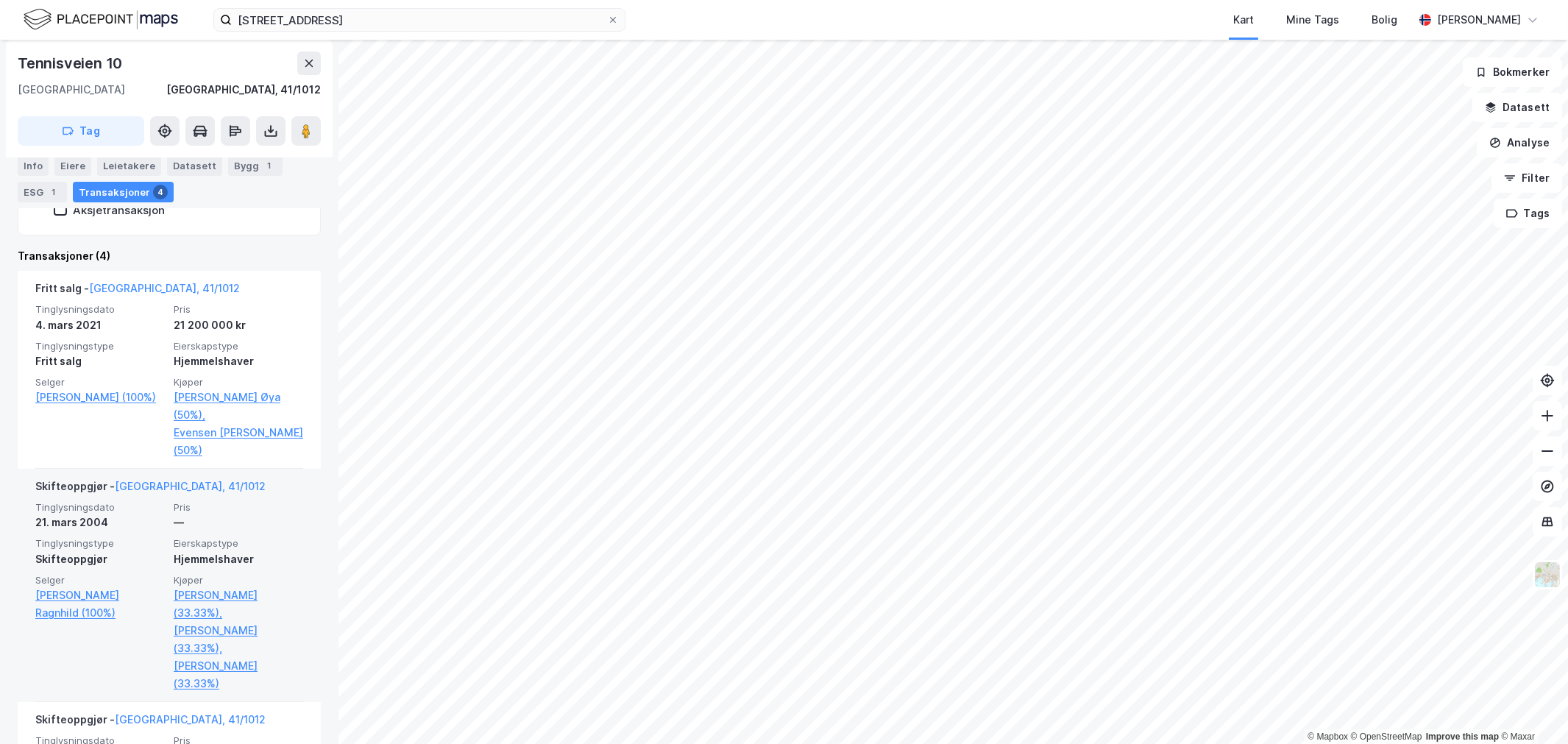
scroll to position [408, 0]
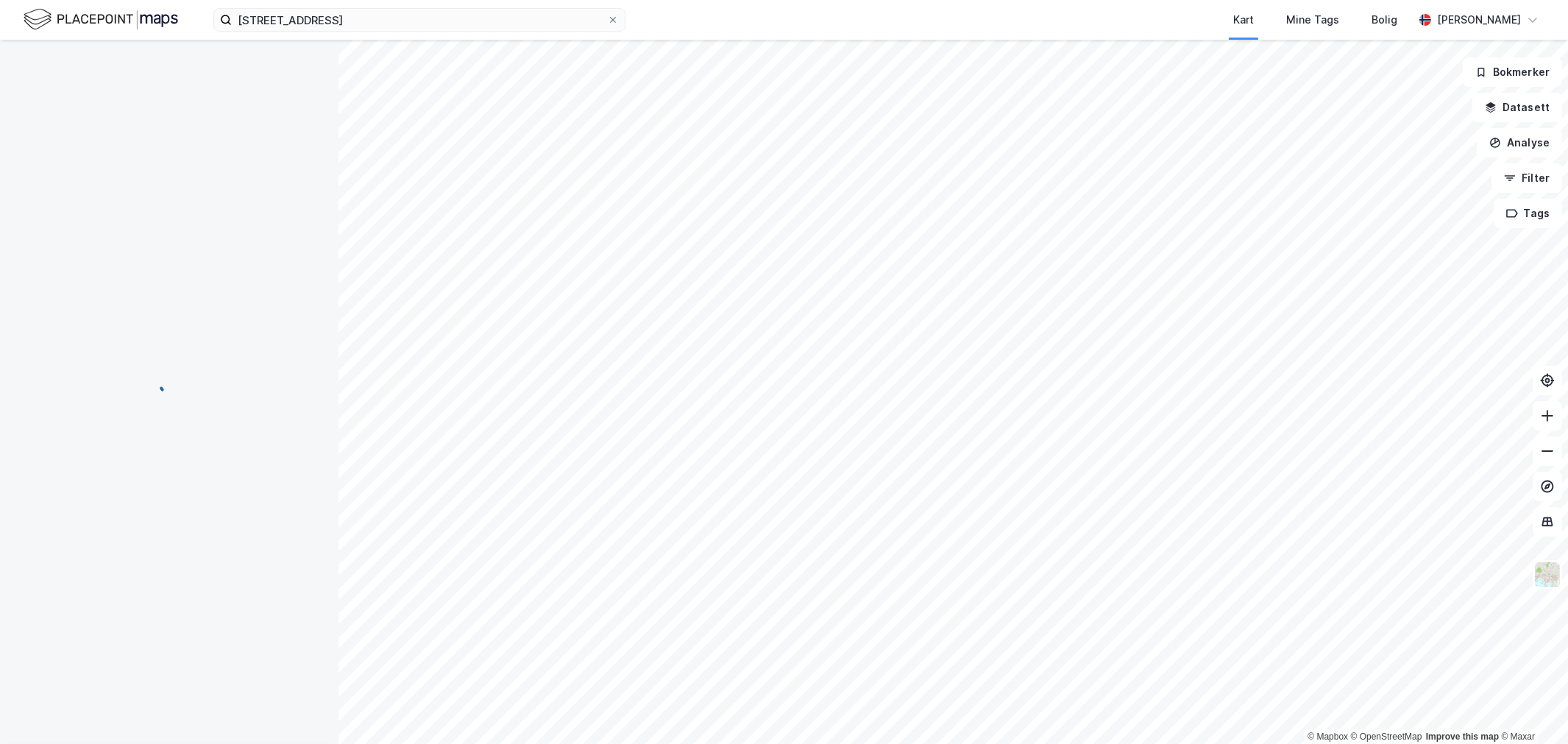
scroll to position [8, 0]
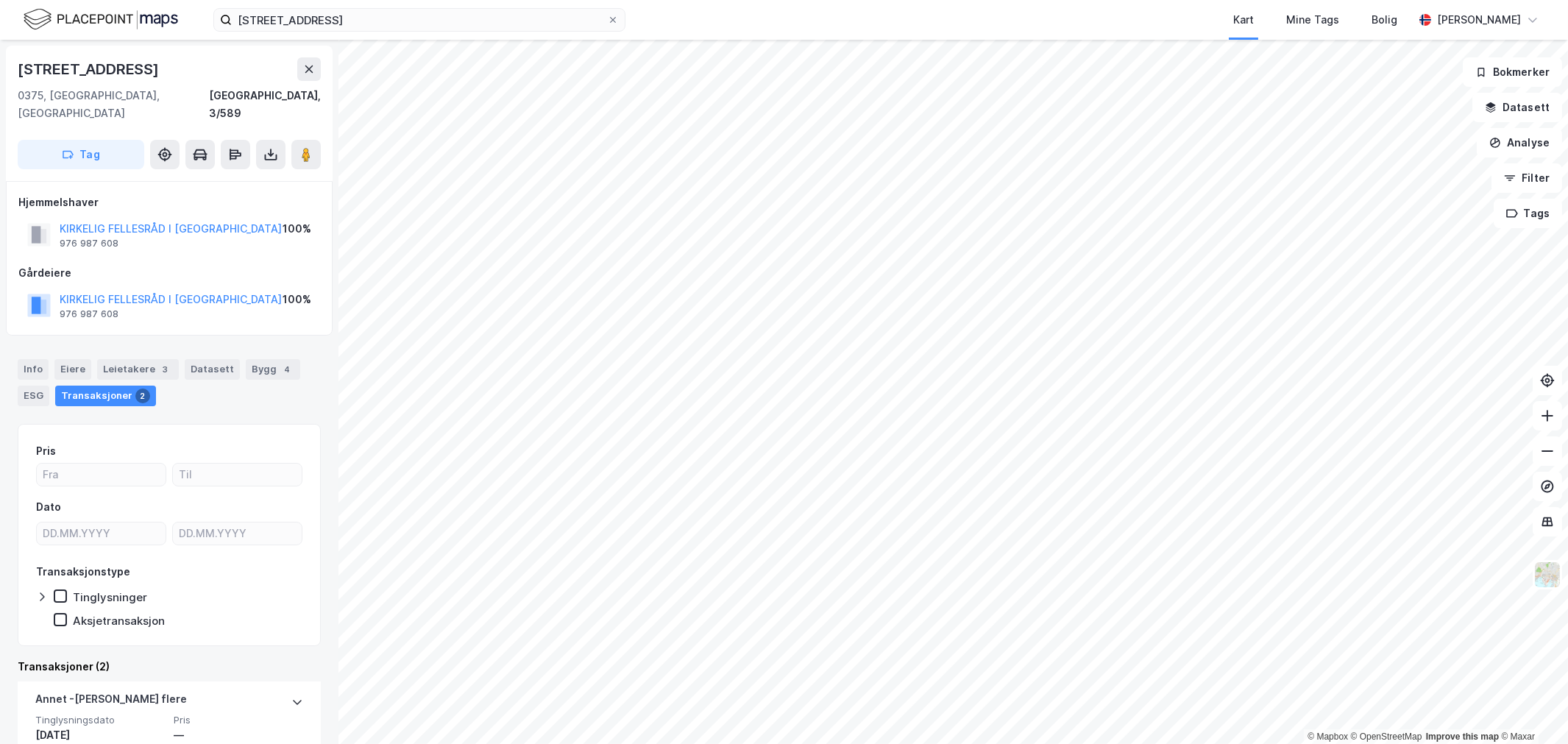
click at [950, 0] on html "Faunveien 15, 0781 Oslo Kart Mine Tags Bolig Wilhelm Grøm © Mapbox © OpenStreet…" at bounding box center [784, 372] width 1568 height 744
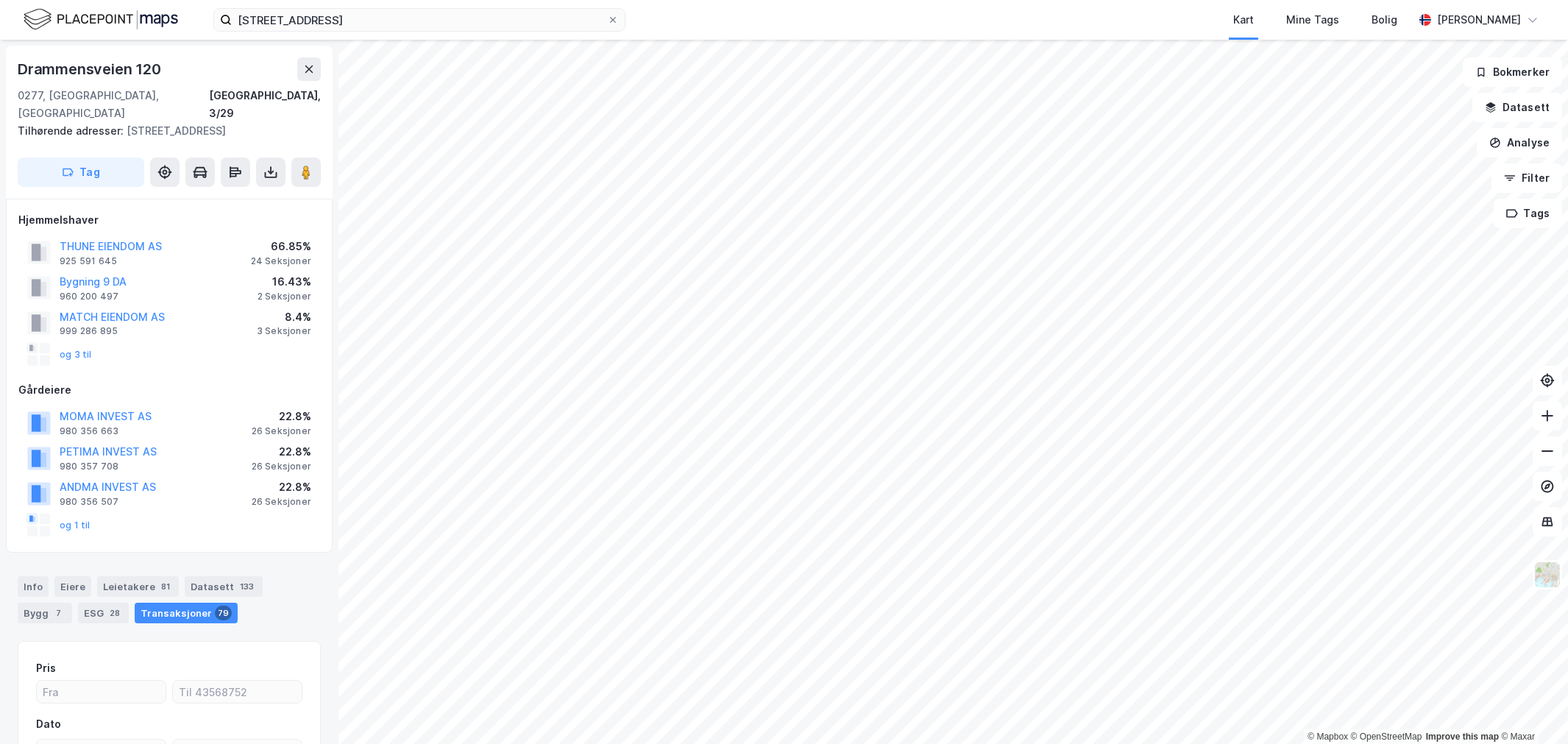
scroll to position [8, 0]
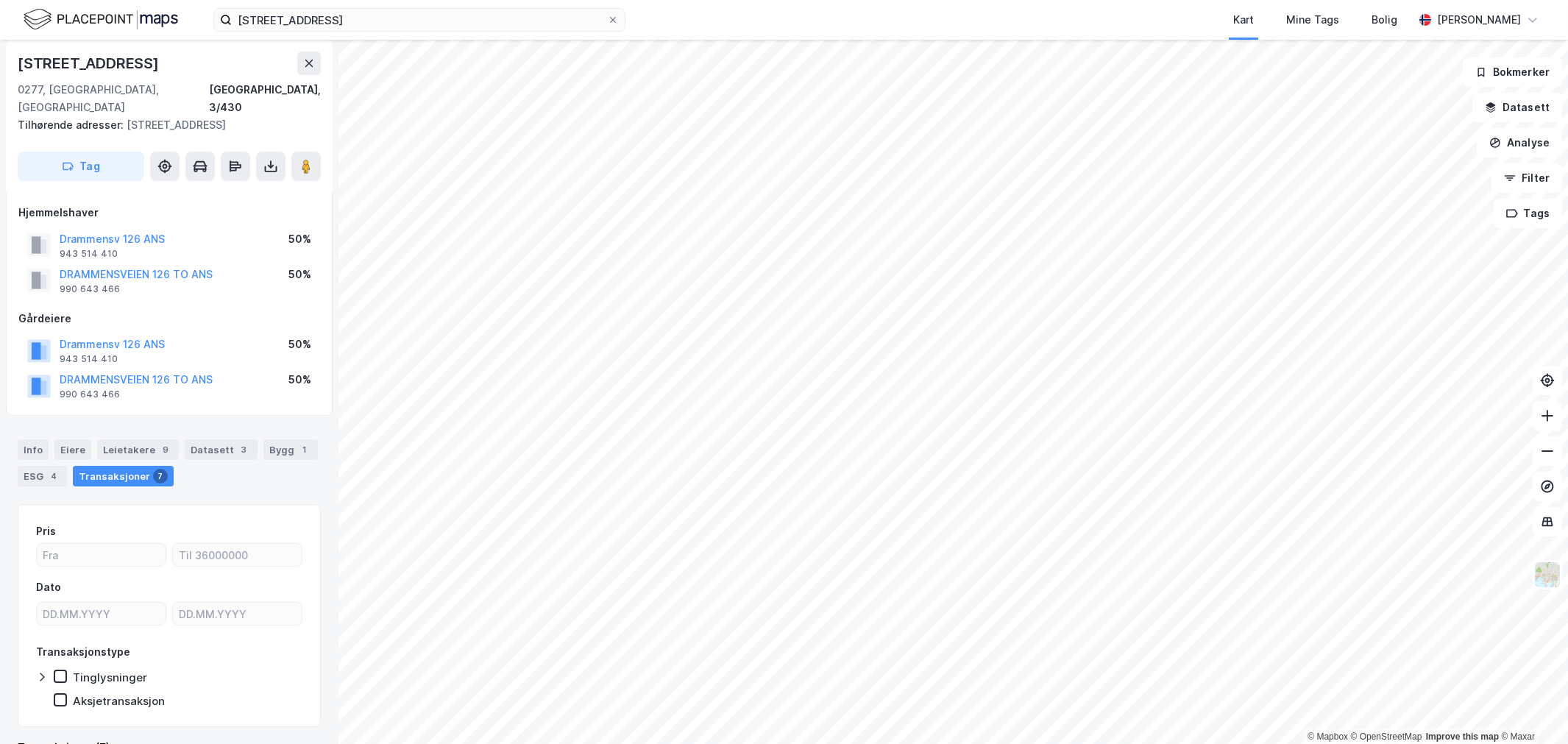
scroll to position [8, 0]
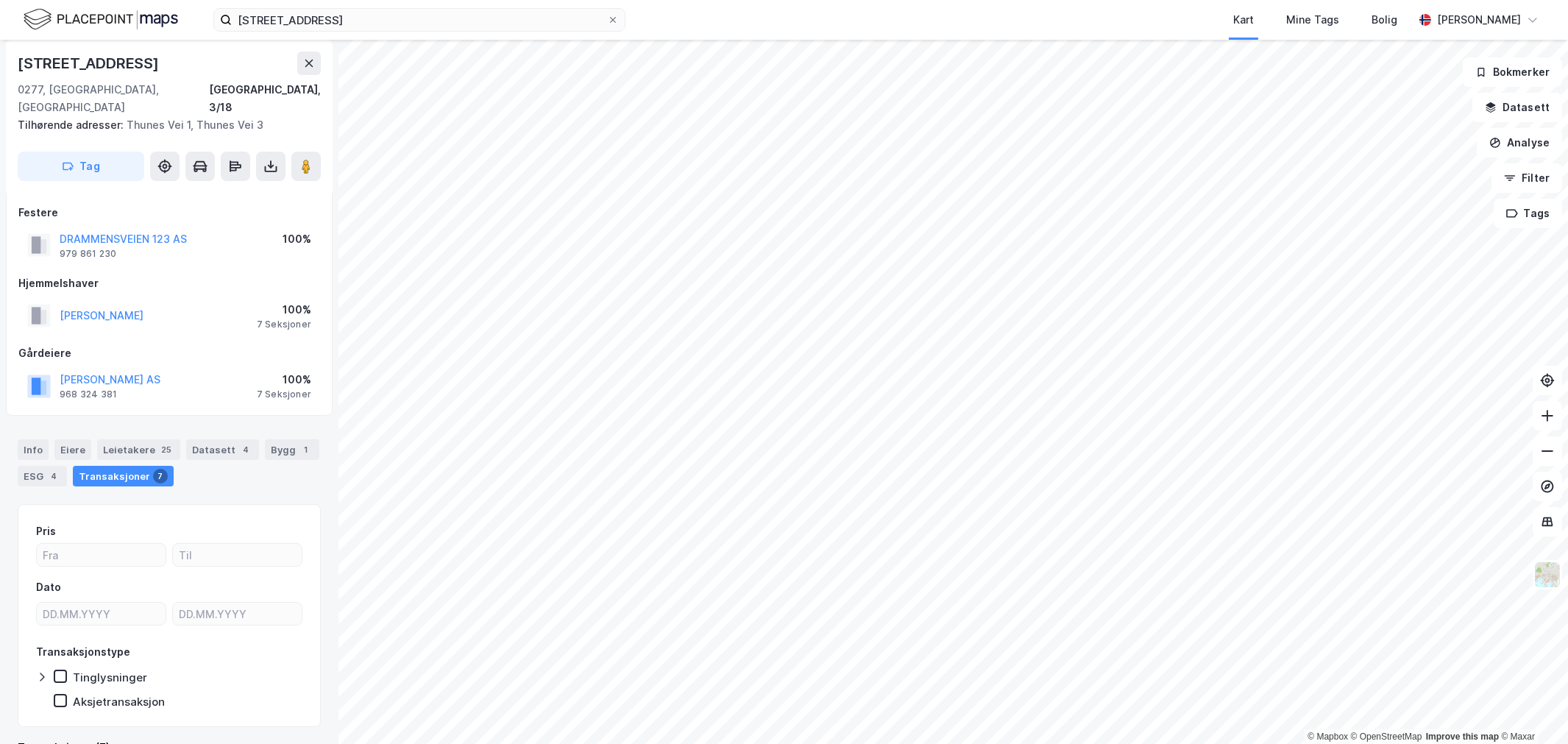
scroll to position [8, 0]
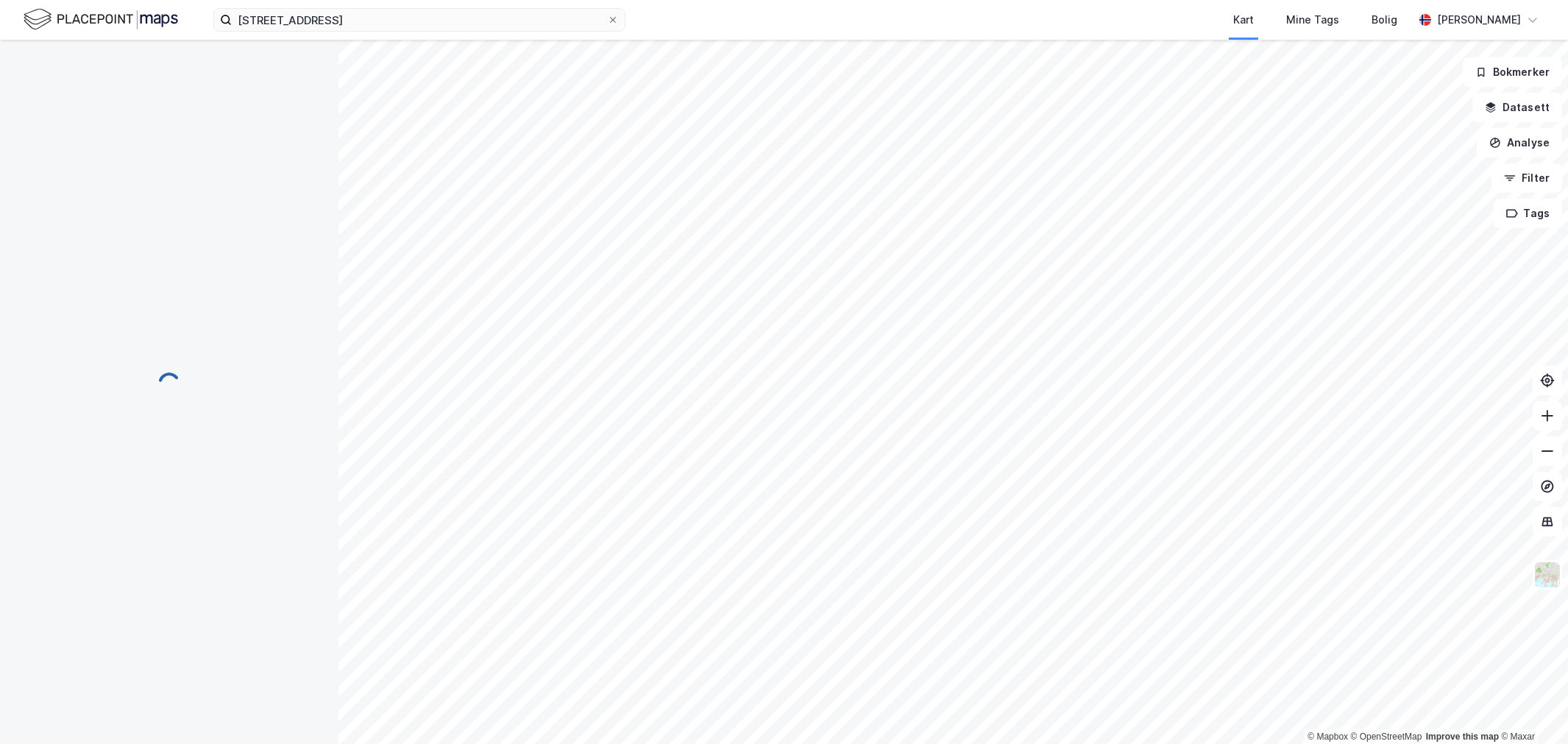
scroll to position [8, 0]
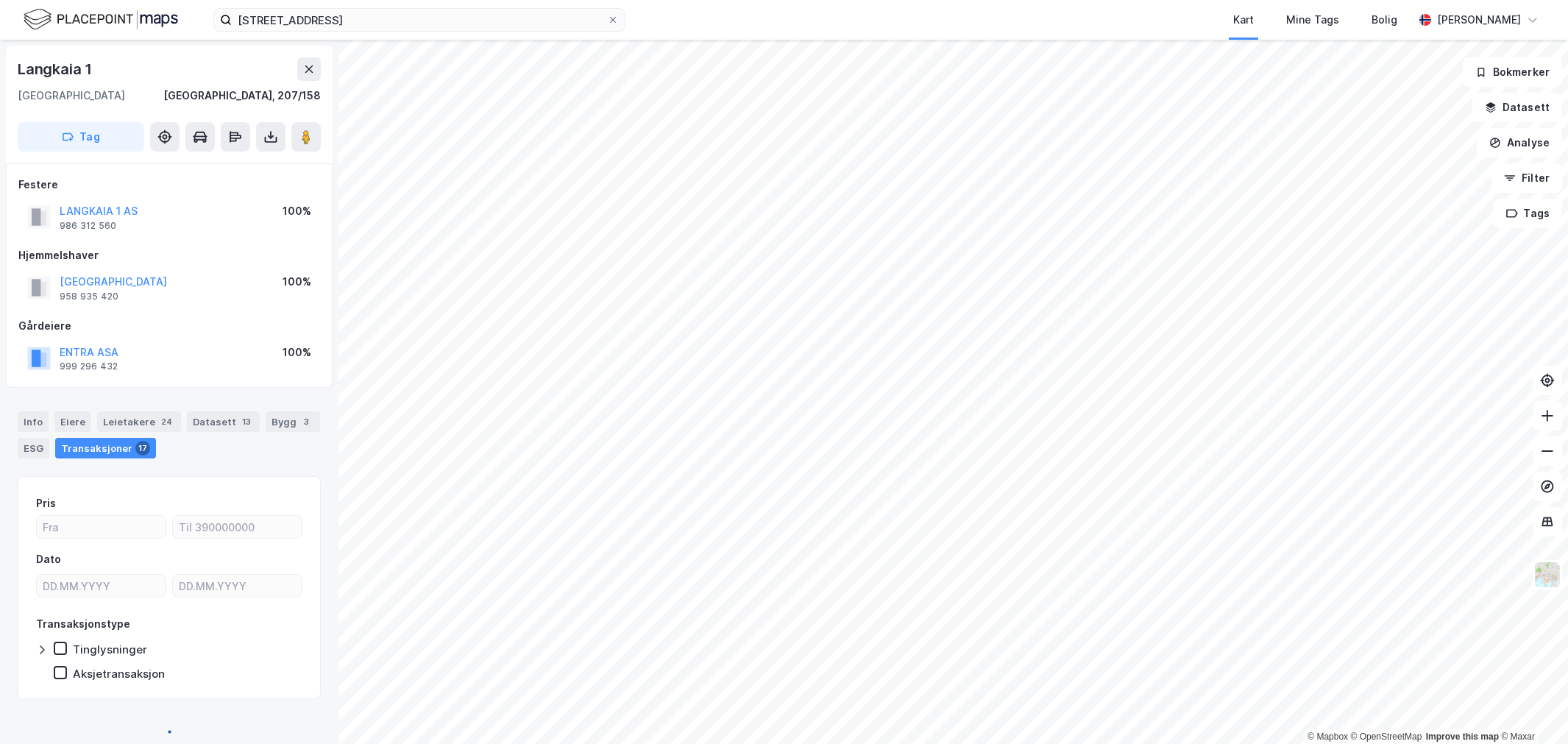
scroll to position [8, 0]
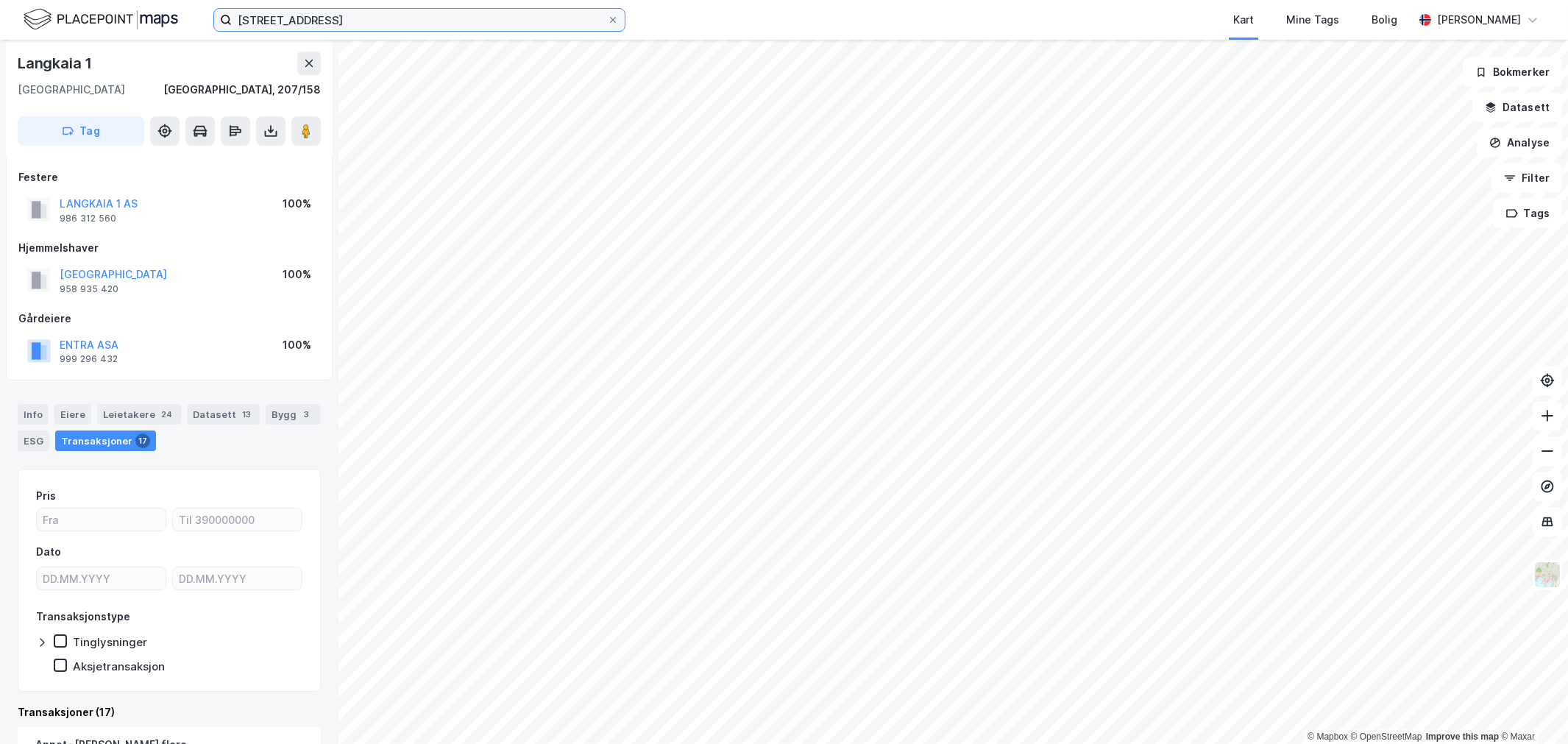
click at [282, 23] on input "Faunveien 15, 0781 Oslo" at bounding box center [420, 20] width 376 height 22
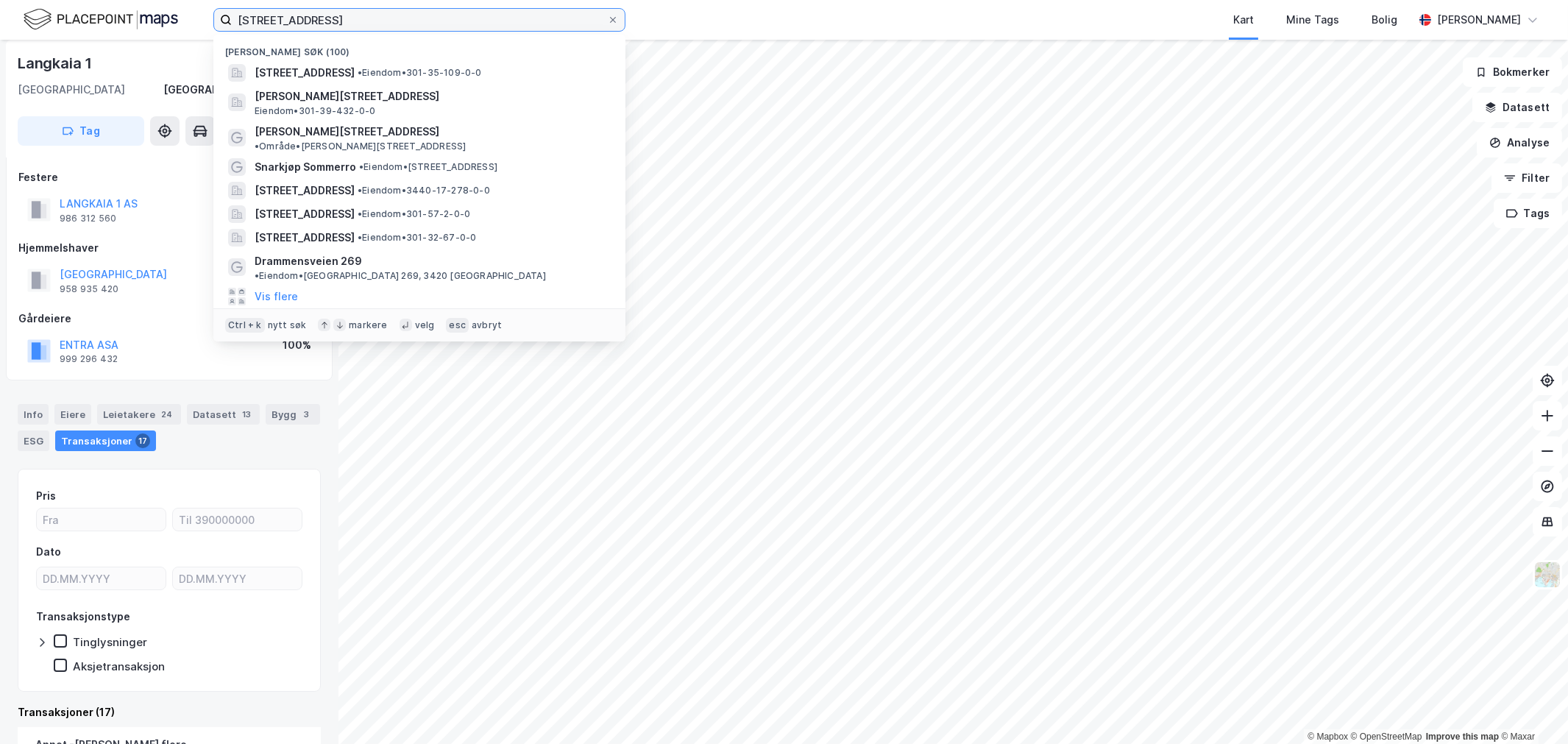
click at [282, 23] on input "Faunveien 15, 0781 Oslo" at bounding box center [420, 20] width 376 height 22
paste input "Nedre Slottsgate 7"
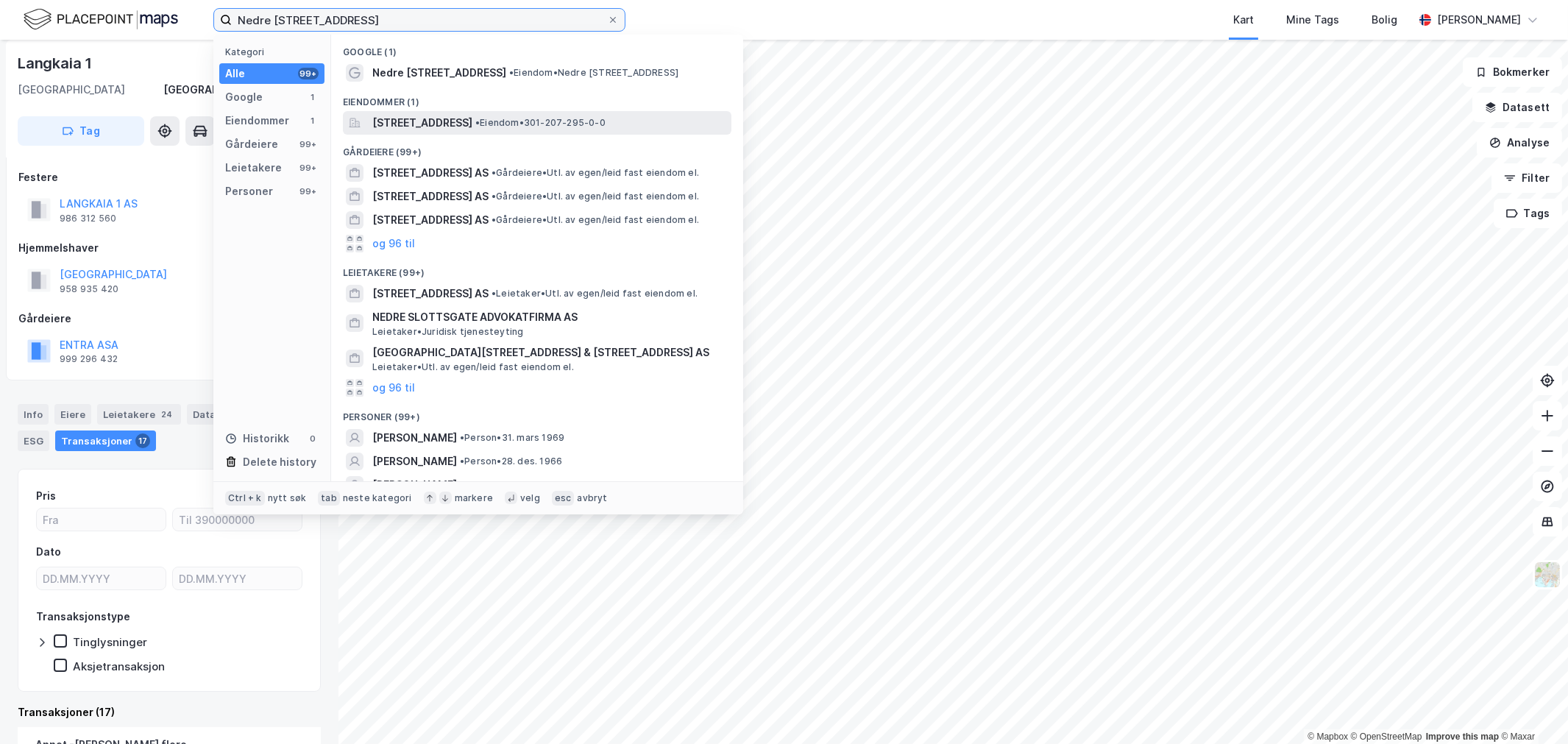
type input "Nedre Slottsgate 7"
click at [427, 115] on span "[STREET_ADDRESS]" at bounding box center [422, 123] width 100 height 18
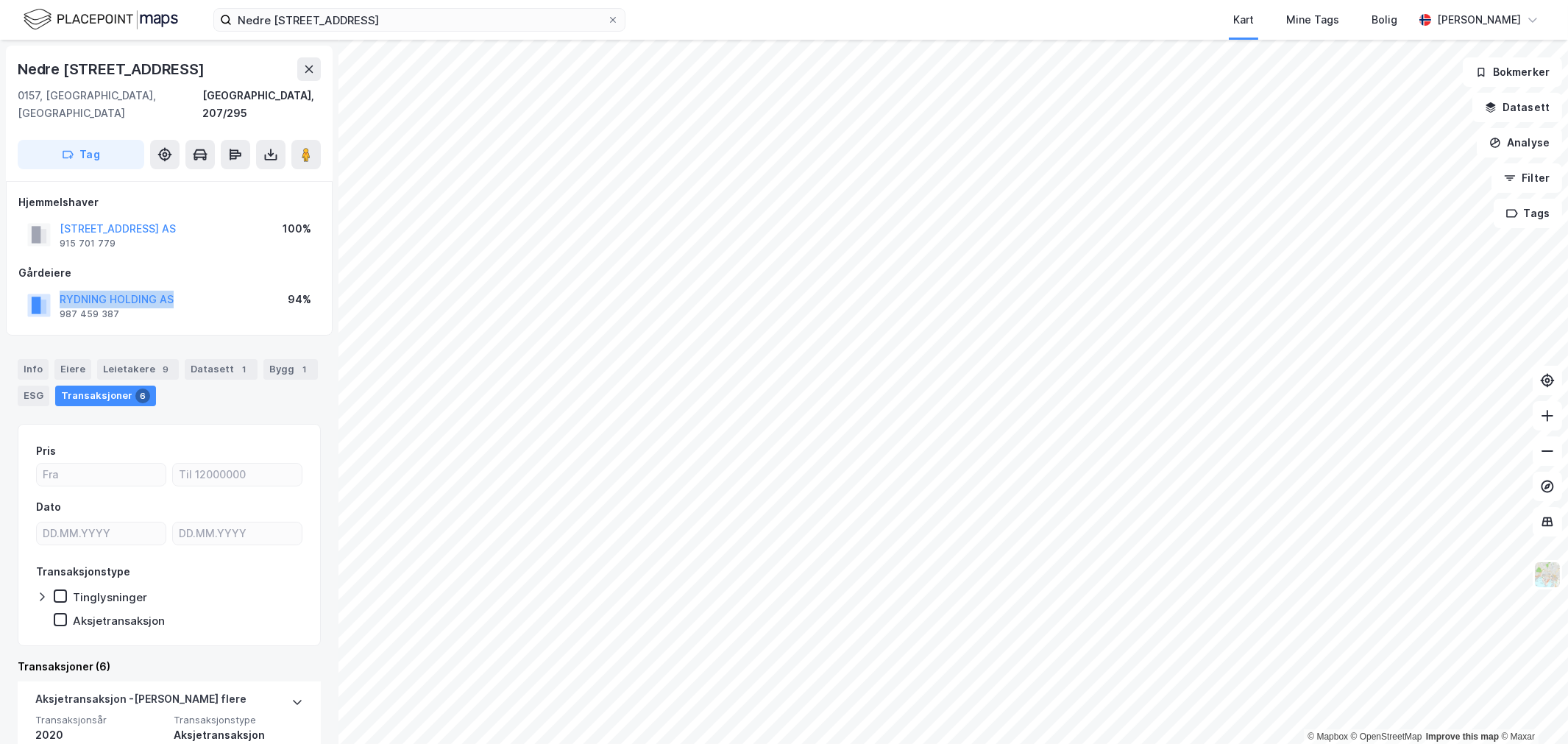
drag, startPoint x: 139, startPoint y: 276, endPoint x: 43, endPoint y: 284, distance: 96.3
click at [43, 288] on div "RYDNING HOLDING AS 987 459 387 94%" at bounding box center [169, 305] width 302 height 35
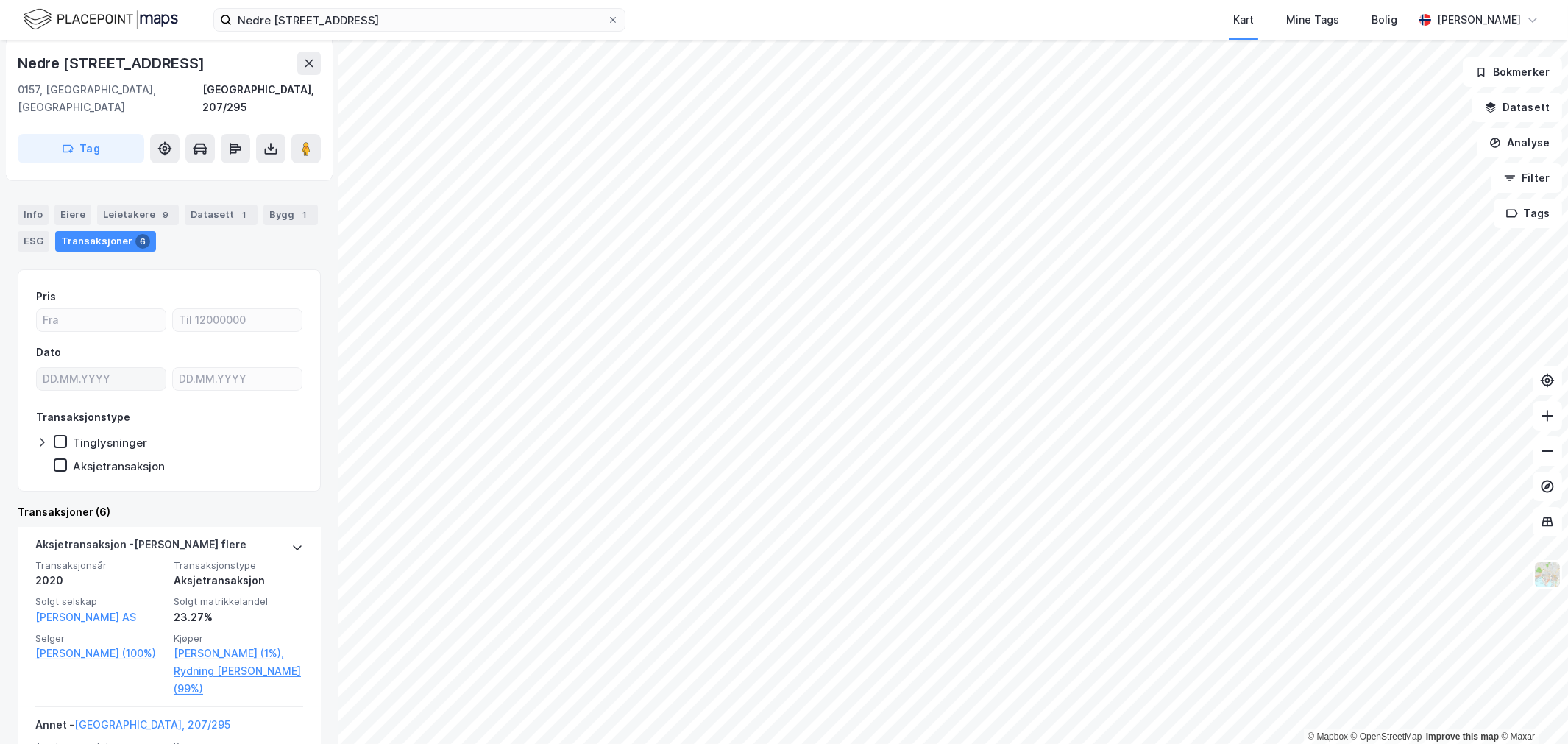
scroll to position [163, 0]
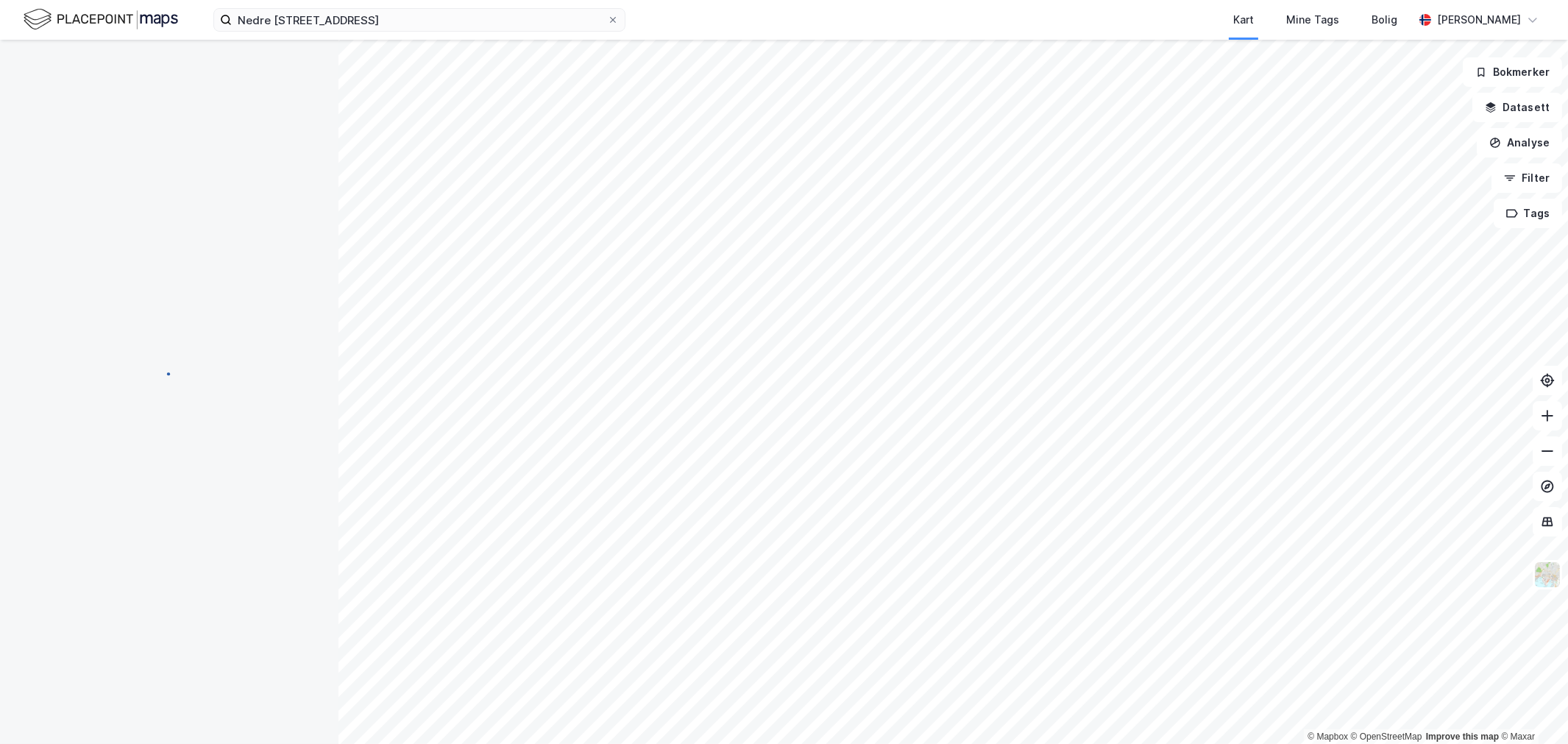
scroll to position [1, 0]
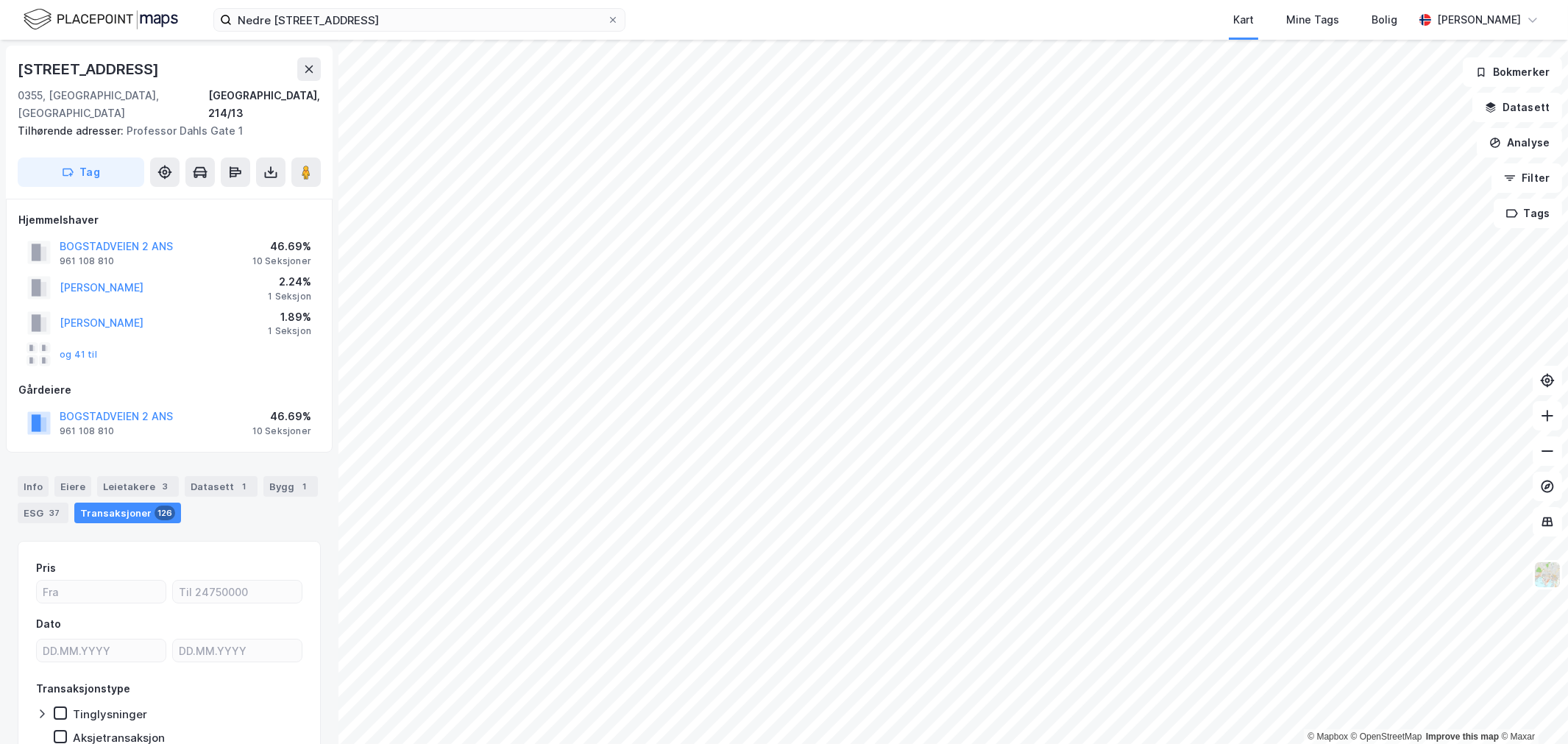
scroll to position [1, 0]
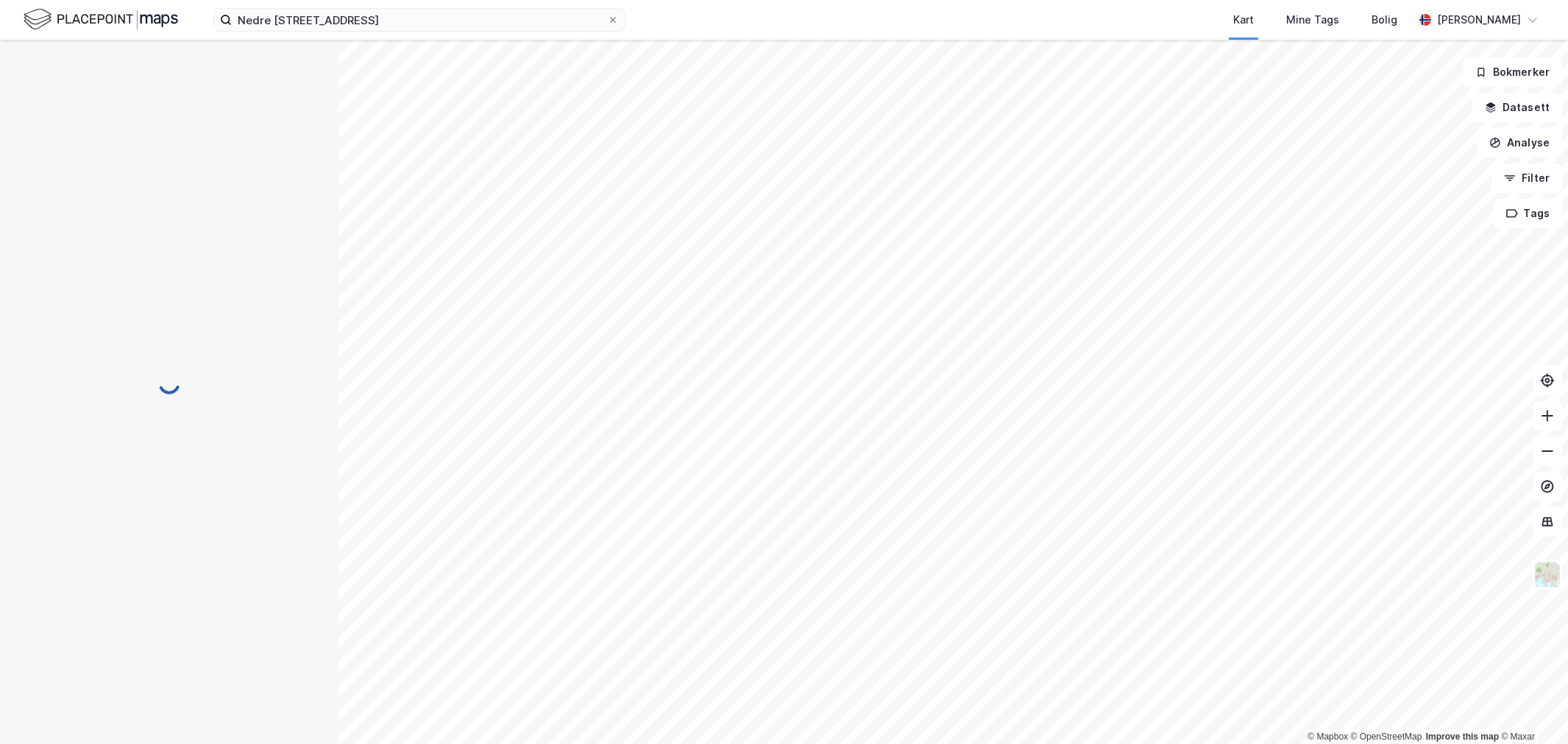
scroll to position [1, 0]
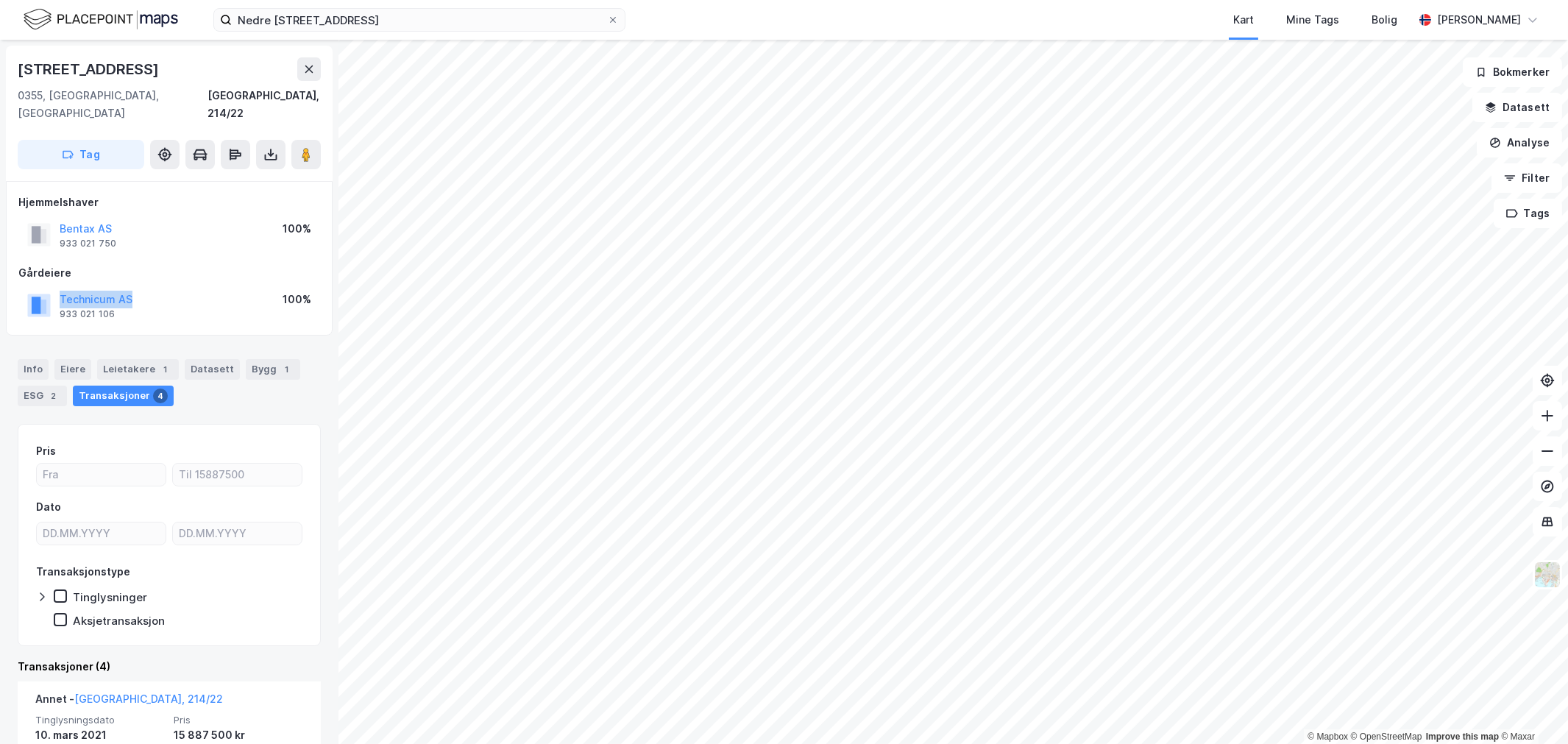
drag, startPoint x: 163, startPoint y: 276, endPoint x: 31, endPoint y: 290, distance: 132.7
click at [31, 290] on div "Technicum AS 933 021 106 100%" at bounding box center [169, 305] width 302 height 35
click at [456, 34] on div "Nedre Slottsgate 7 Kart Mine Tags Bolig Wilhelm Grøm" at bounding box center [784, 20] width 1568 height 40
click at [465, 23] on input "Nedre Slottsgate 7" at bounding box center [420, 20] width 376 height 22
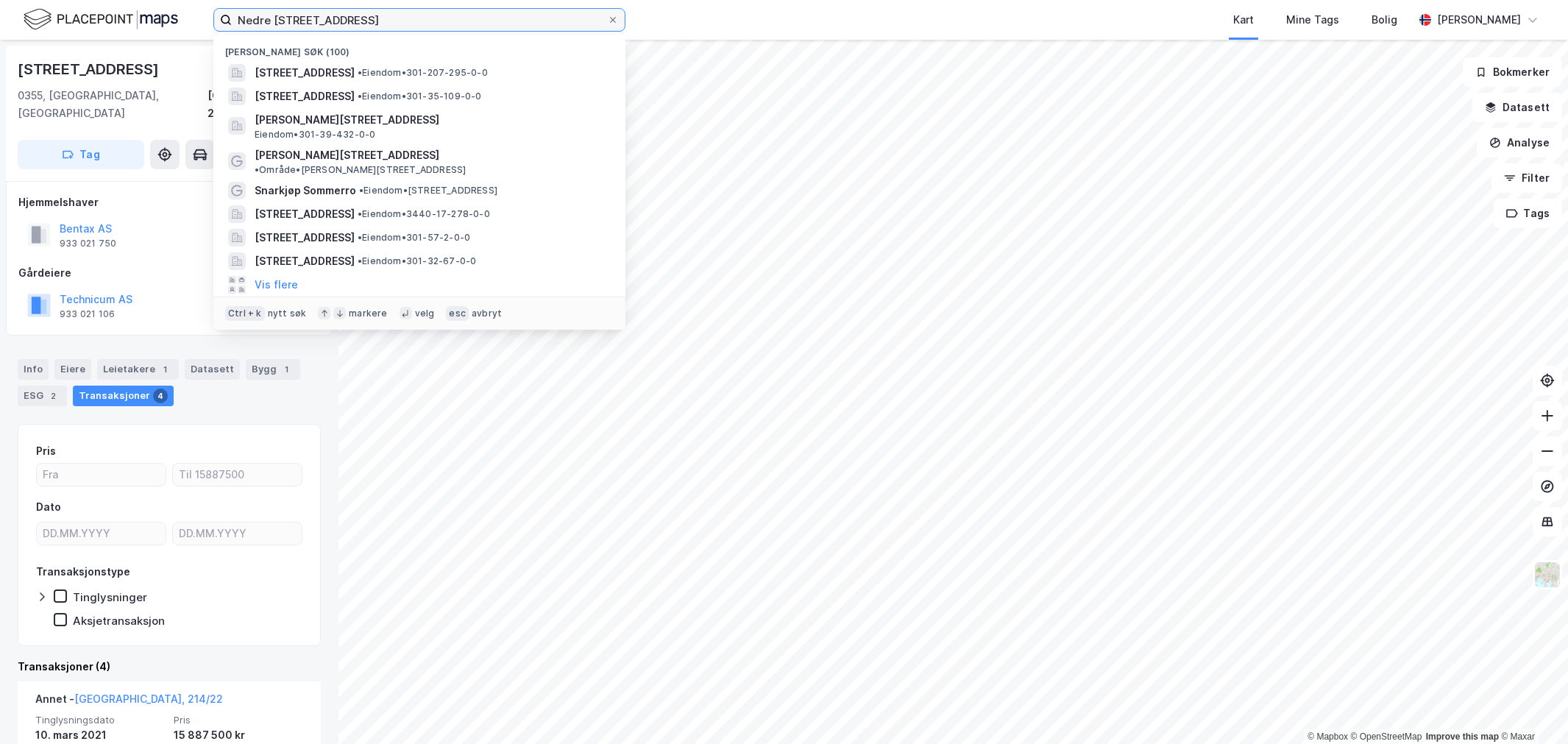
click at [465, 23] on input "Nedre Slottsgate 7" at bounding box center [420, 20] width 376 height 22
